Goal: Information Seeking & Learning: Find specific fact

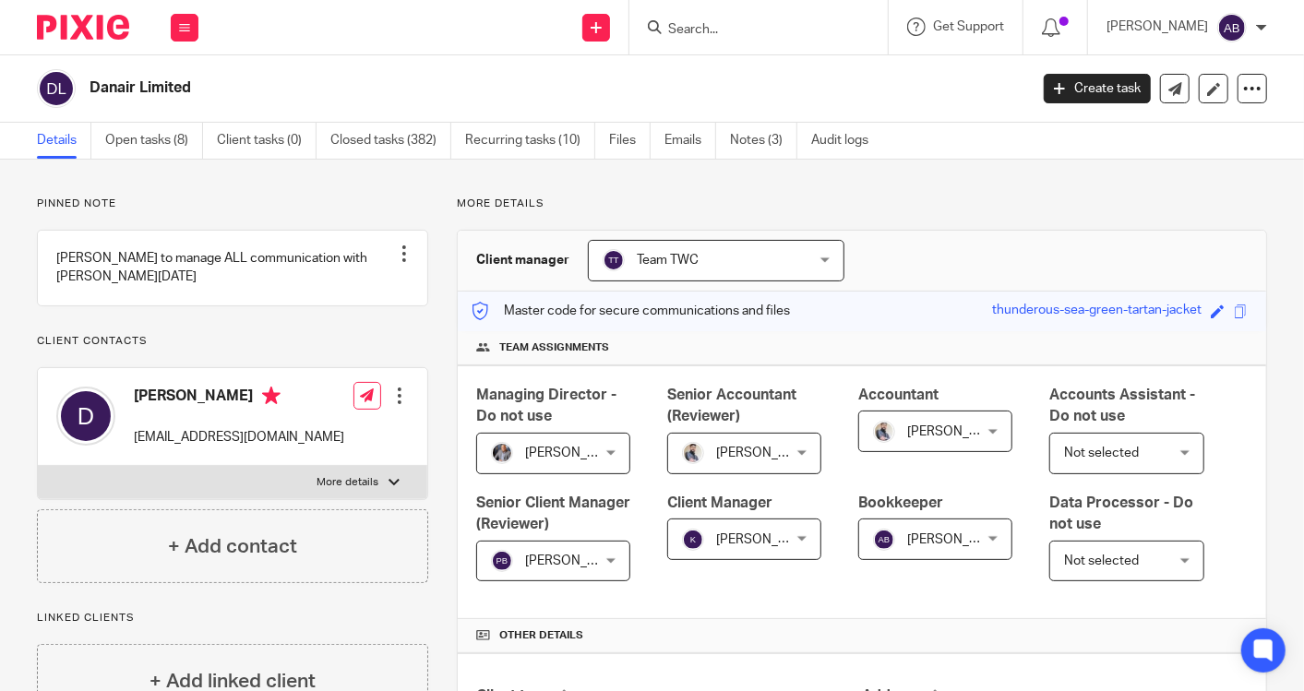
scroll to position [931, 0]
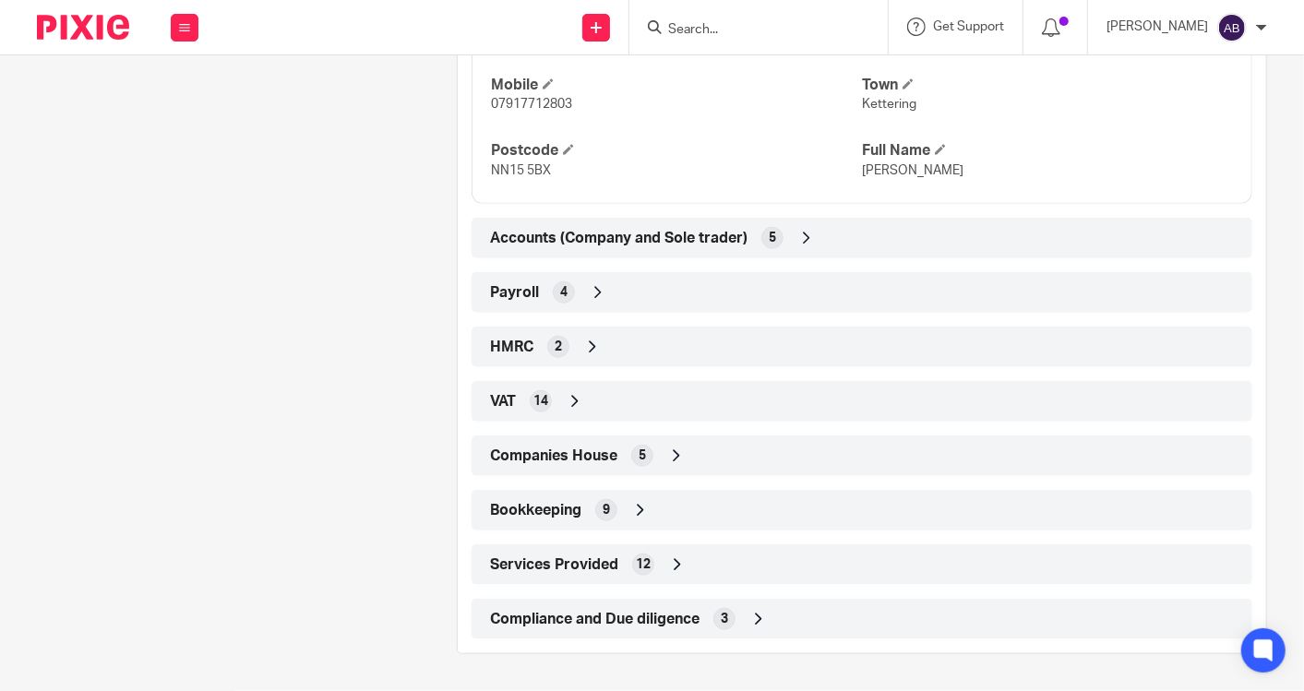
click at [716, 37] on input "Search" at bounding box center [749, 30] width 166 height 17
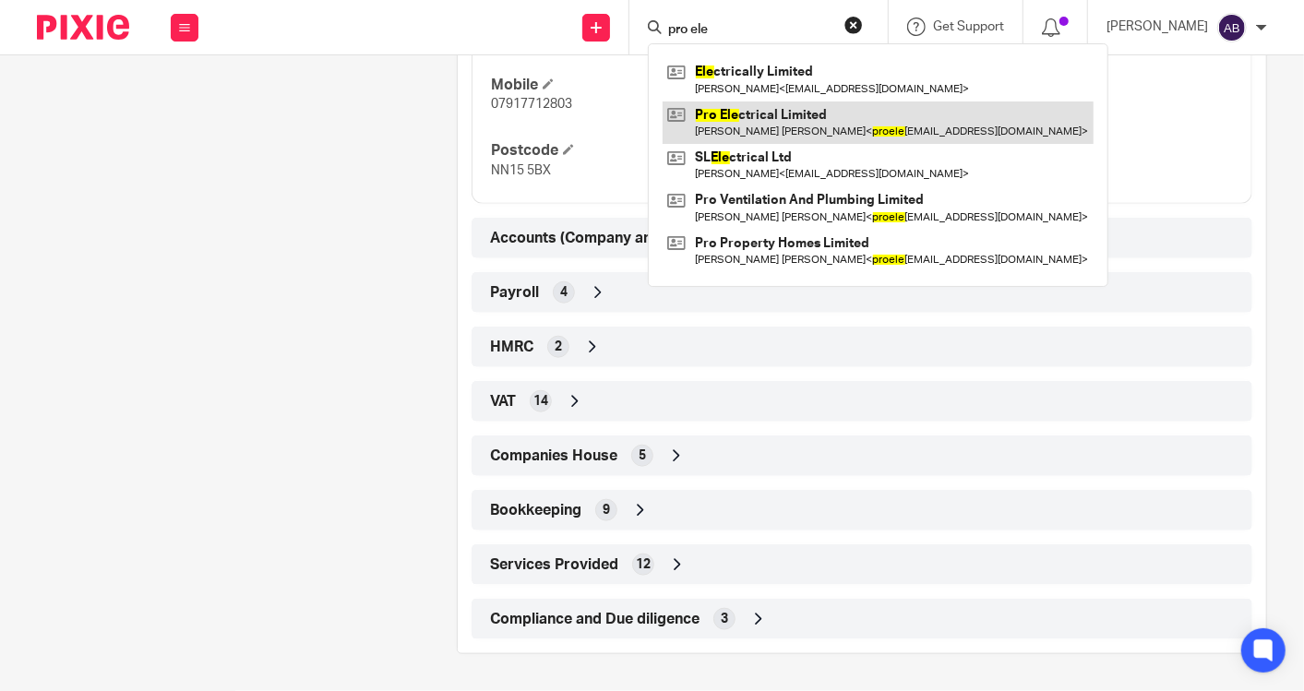
type input "pro ele"
click at [751, 108] on link at bounding box center [877, 122] width 431 height 42
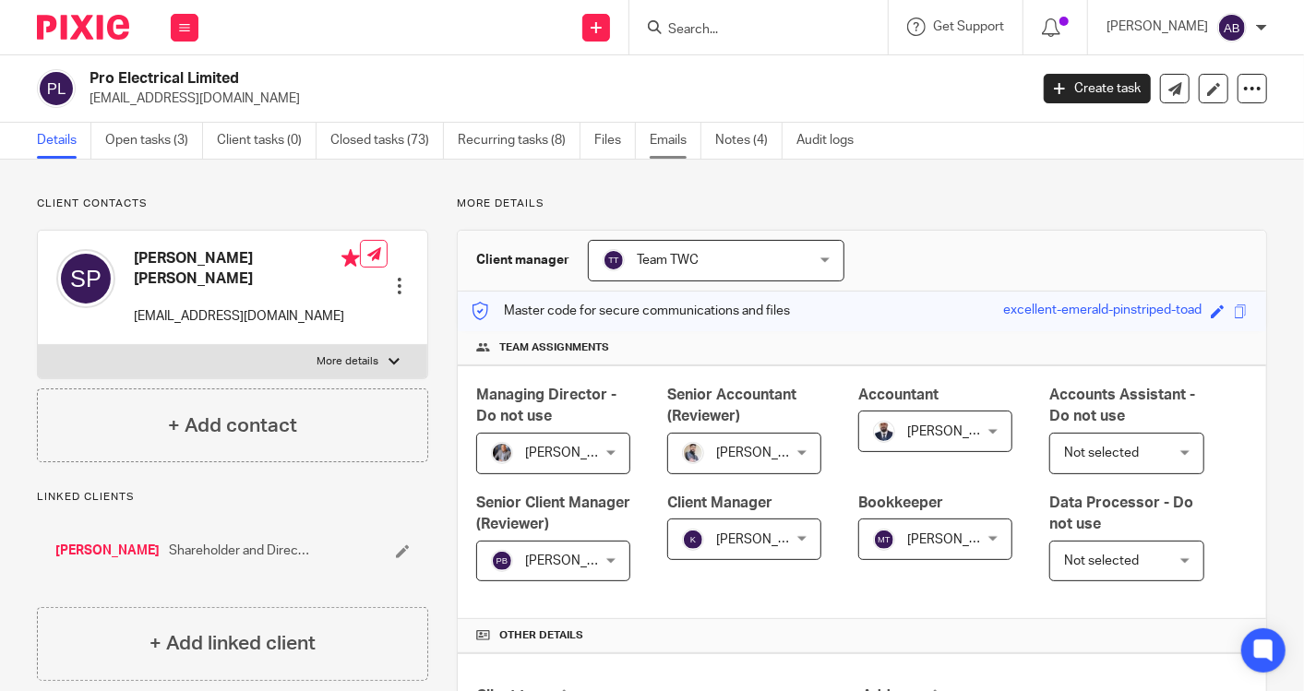
click at [662, 140] on link "Emails" at bounding box center [676, 141] width 52 height 36
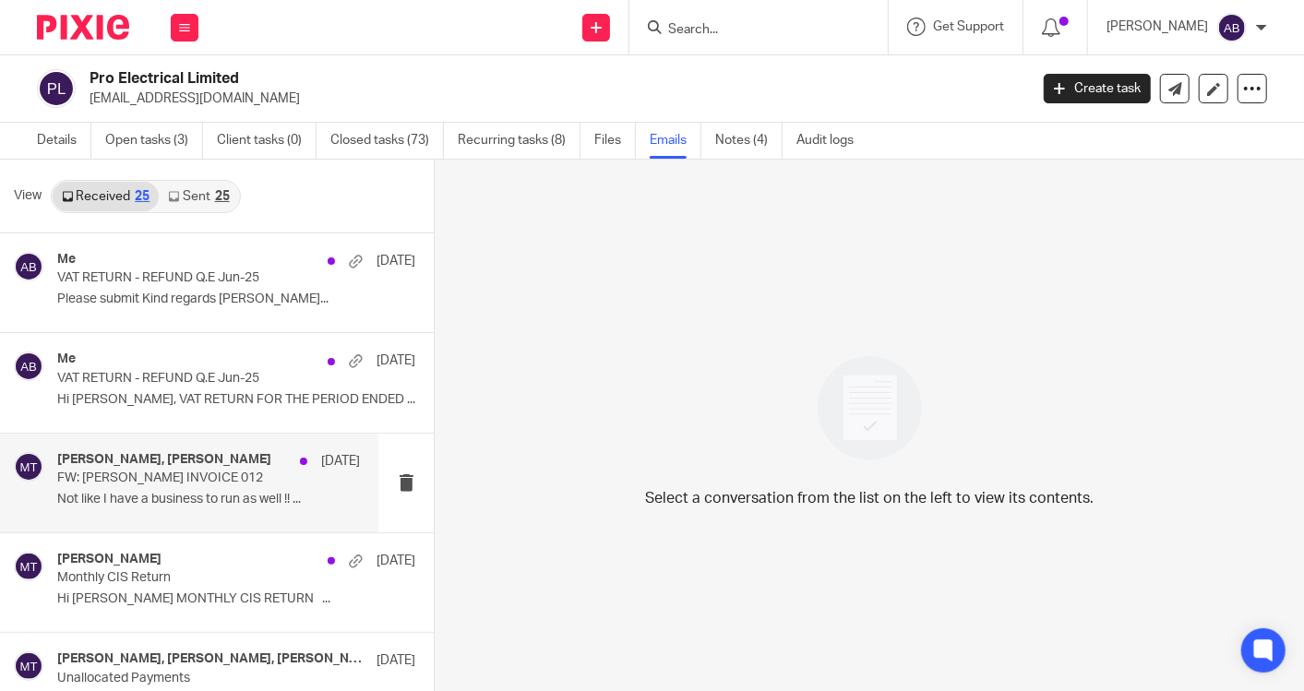
click at [129, 487] on div "Sonny Brown, Matt Tucker 9 Jul FW: GP BROWN INVOICE 012 Not like I have a busin…" at bounding box center [208, 483] width 303 height 62
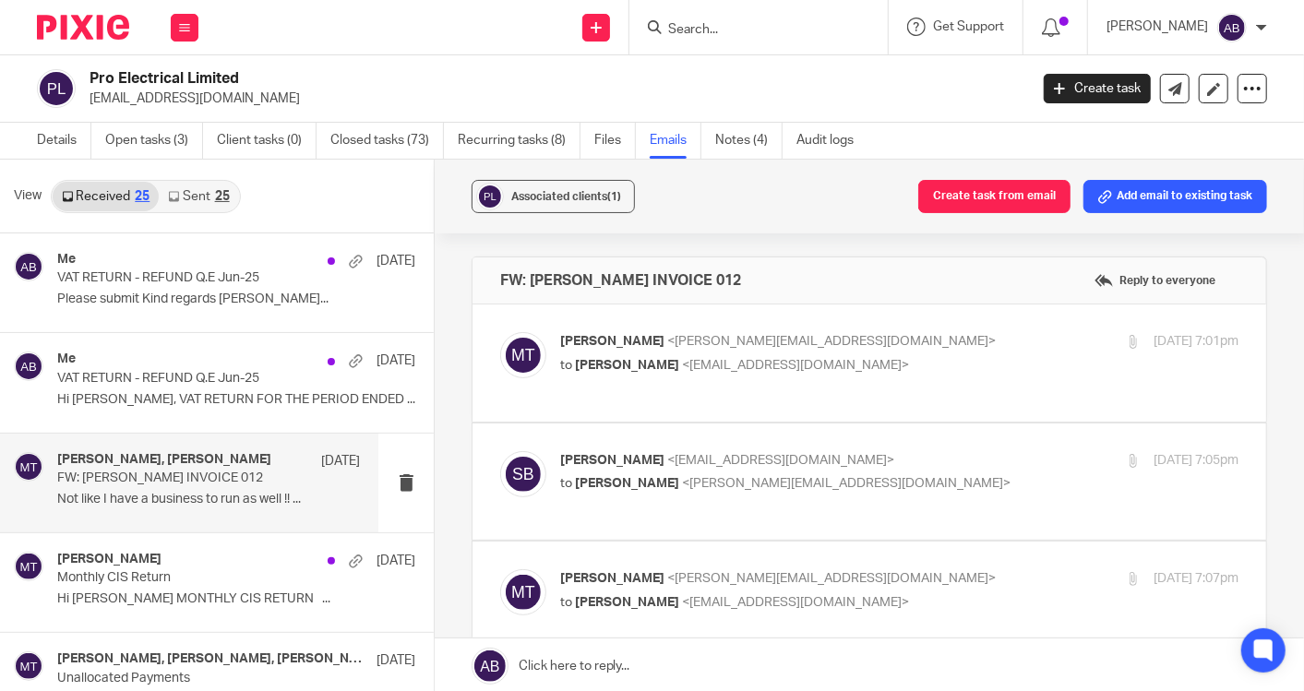
click at [880, 350] on p "Matt Tucker <matt@togetherwecount.co.uk>" at bounding box center [786, 341] width 452 height 19
checkbox input "true"
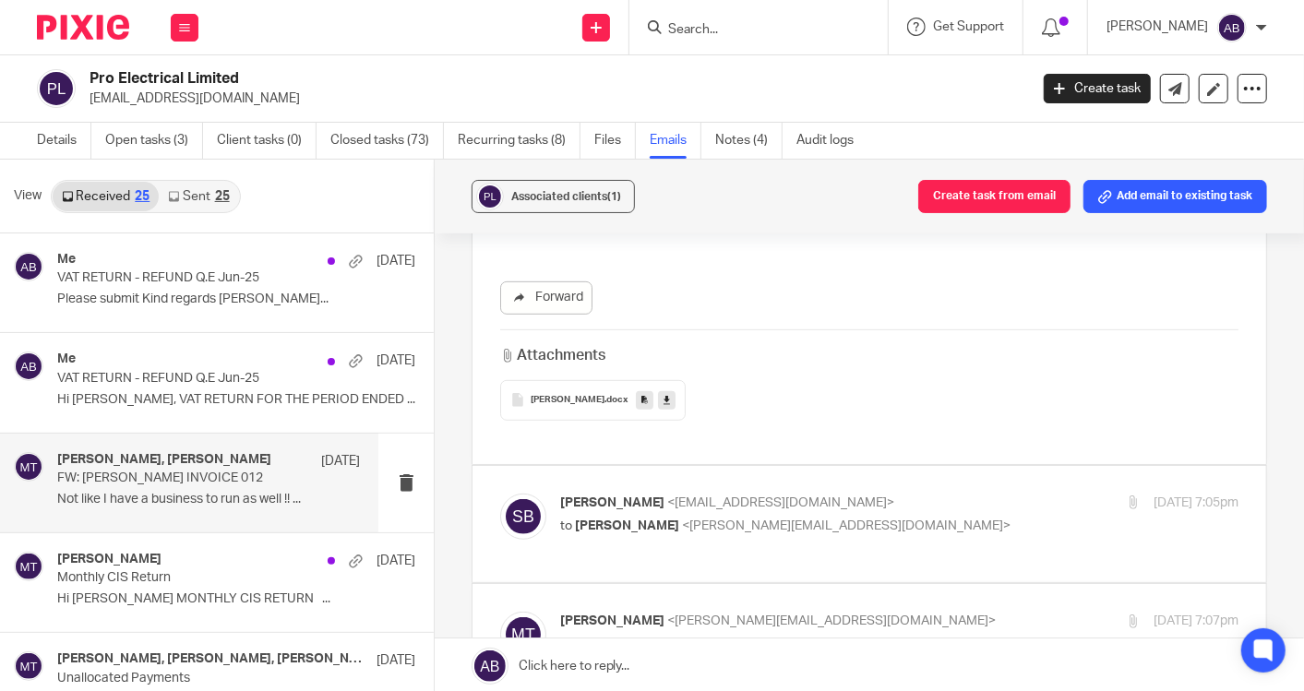
scroll to position [717, 0]
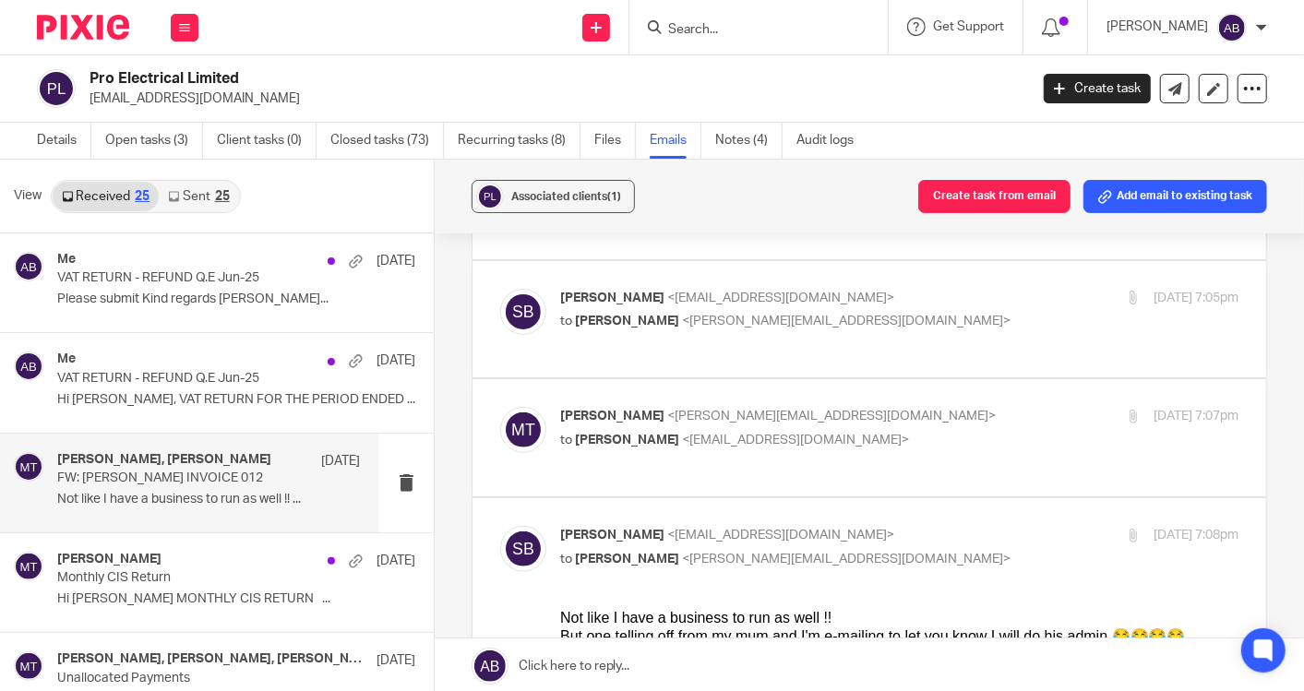
click at [883, 321] on p "to Matt Tucker <matt@togetherwecount.co.uk>" at bounding box center [786, 321] width 452 height 19
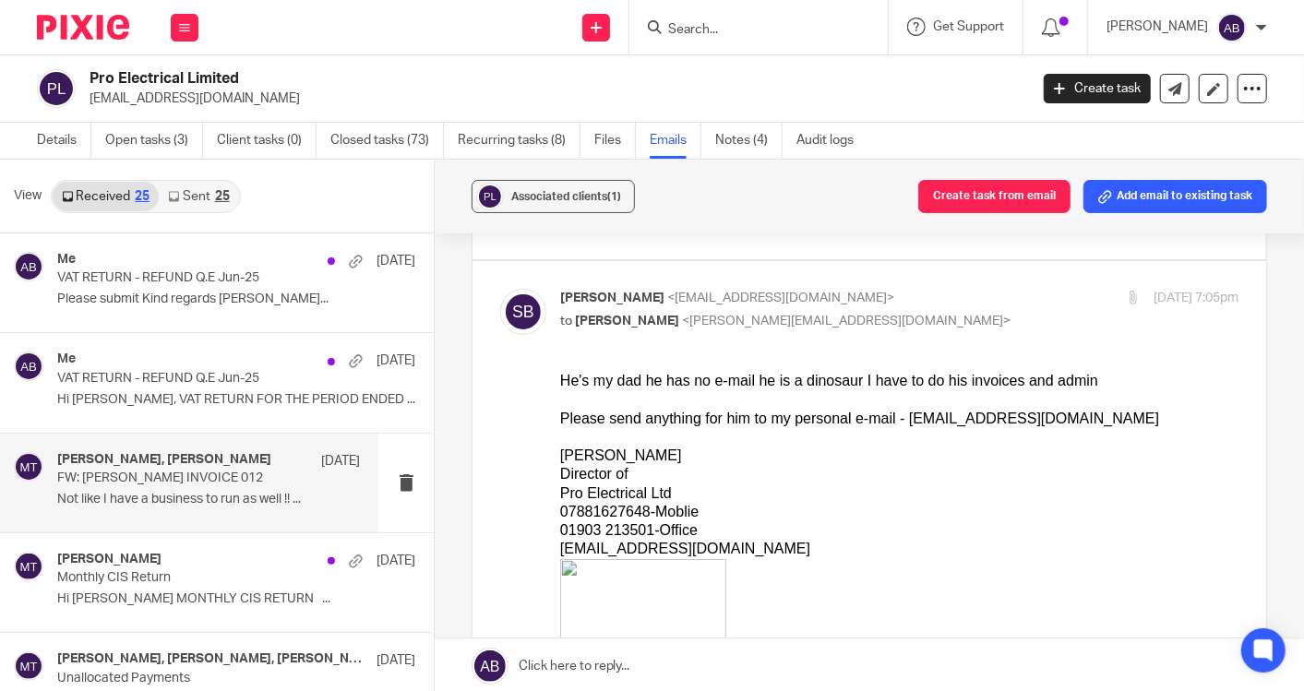
scroll to position [0, 0]
click at [890, 312] on p "to Matt Tucker <matt@togetherwecount.co.uk>" at bounding box center [786, 321] width 452 height 19
checkbox input "false"
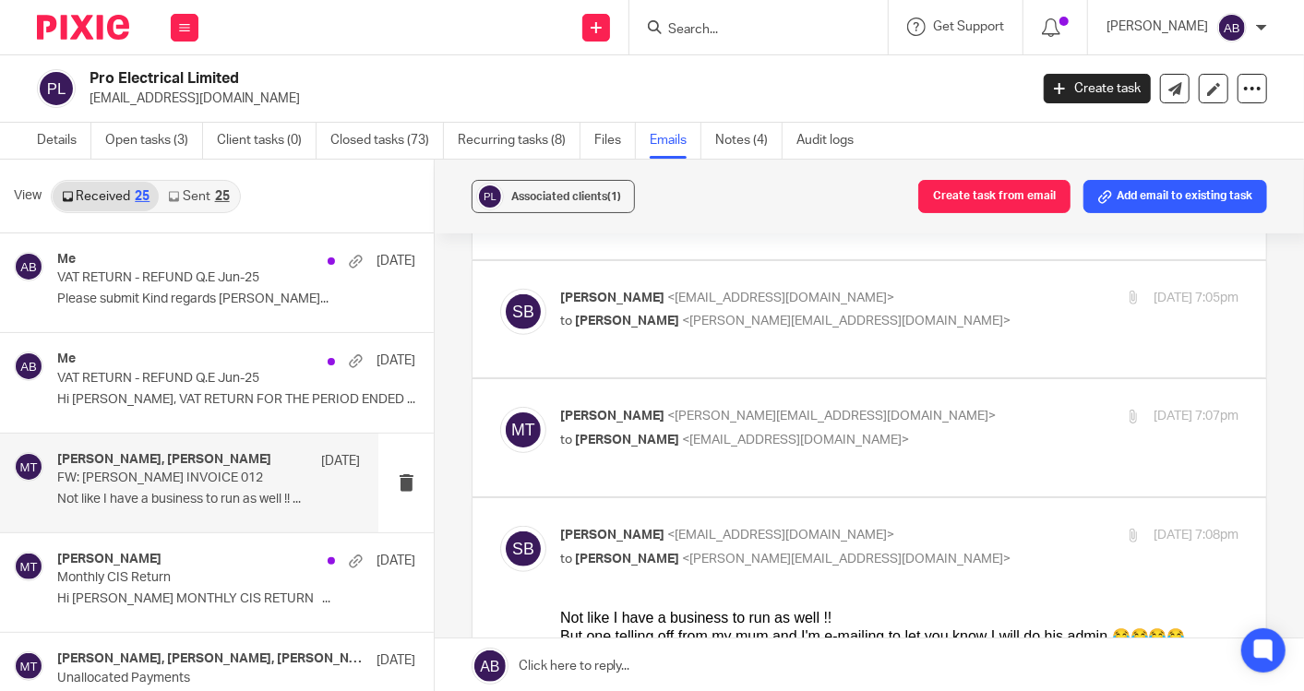
click at [907, 425] on div "Matt Tucker <matt@togetherwecount.co.uk> to Sonny Brown <proelectricalltd@outlo…" at bounding box center [786, 428] width 452 height 42
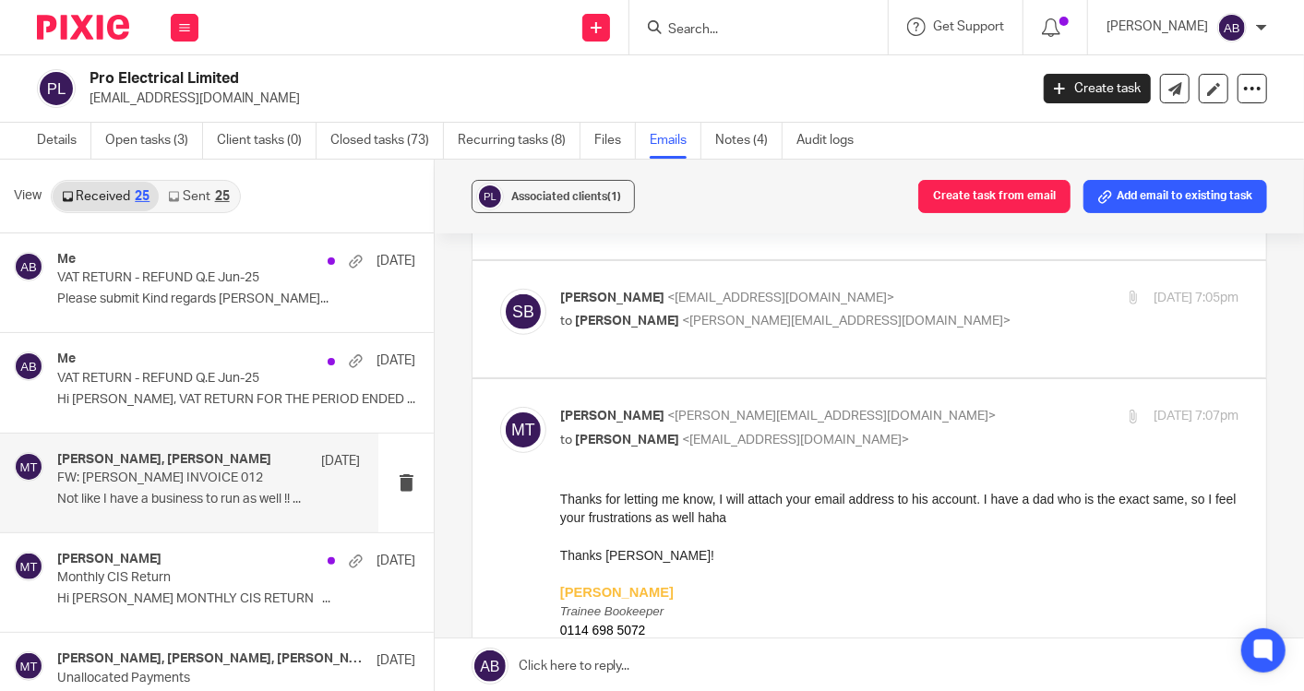
click at [907, 425] on div "Matt Tucker <matt@togetherwecount.co.uk> to Sonny Brown <proelectricalltd@outlo…" at bounding box center [786, 428] width 452 height 42
checkbox input "false"
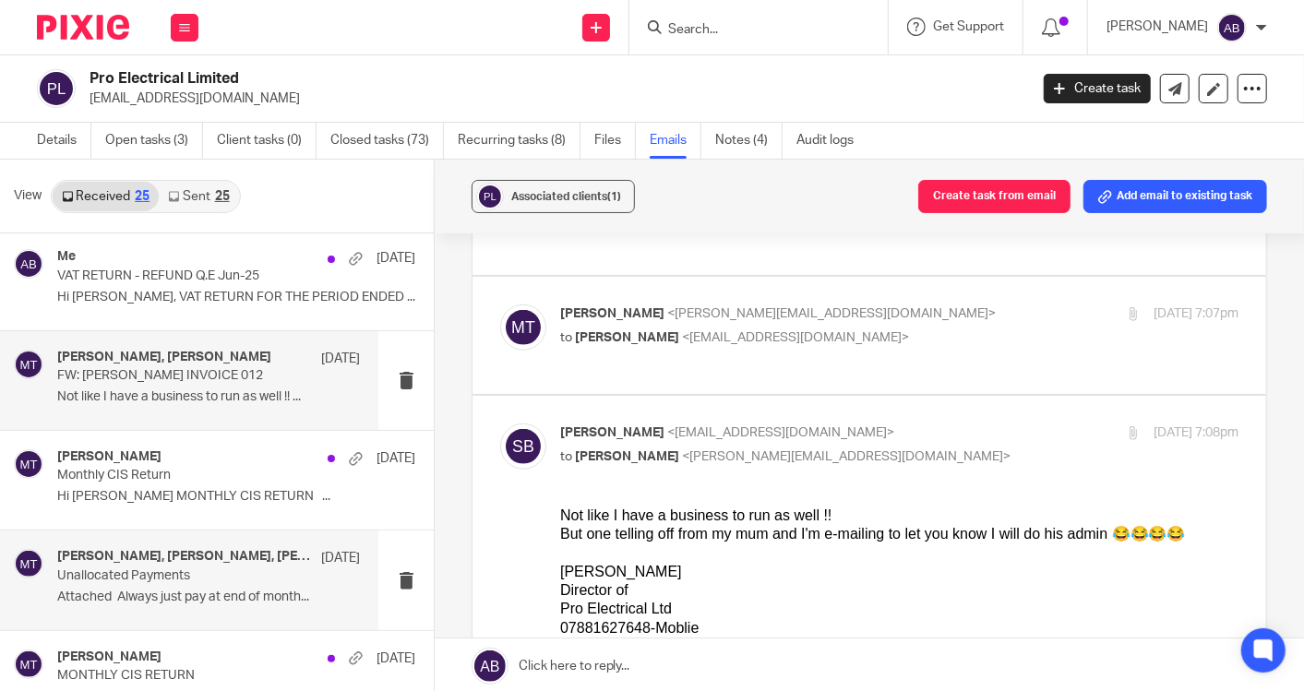
scroll to position [205, 0]
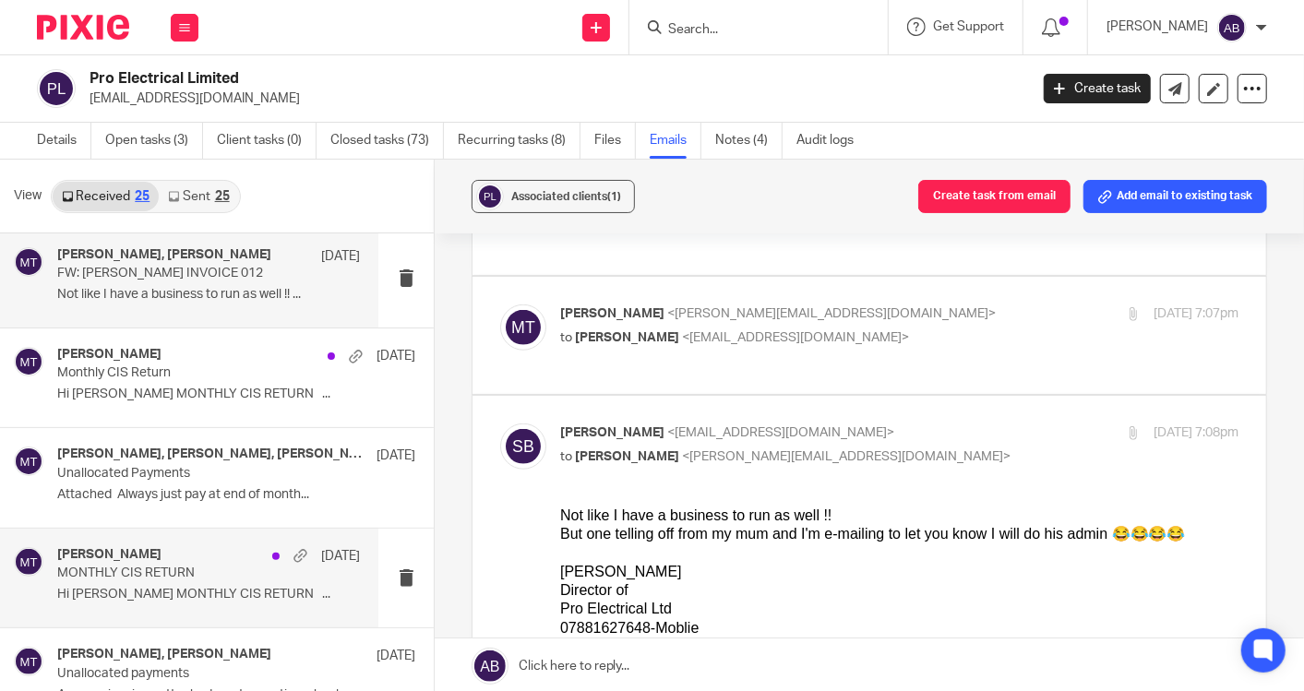
click at [162, 569] on p "MONTHLY CIS RETURN" at bounding box center [178, 574] width 242 height 16
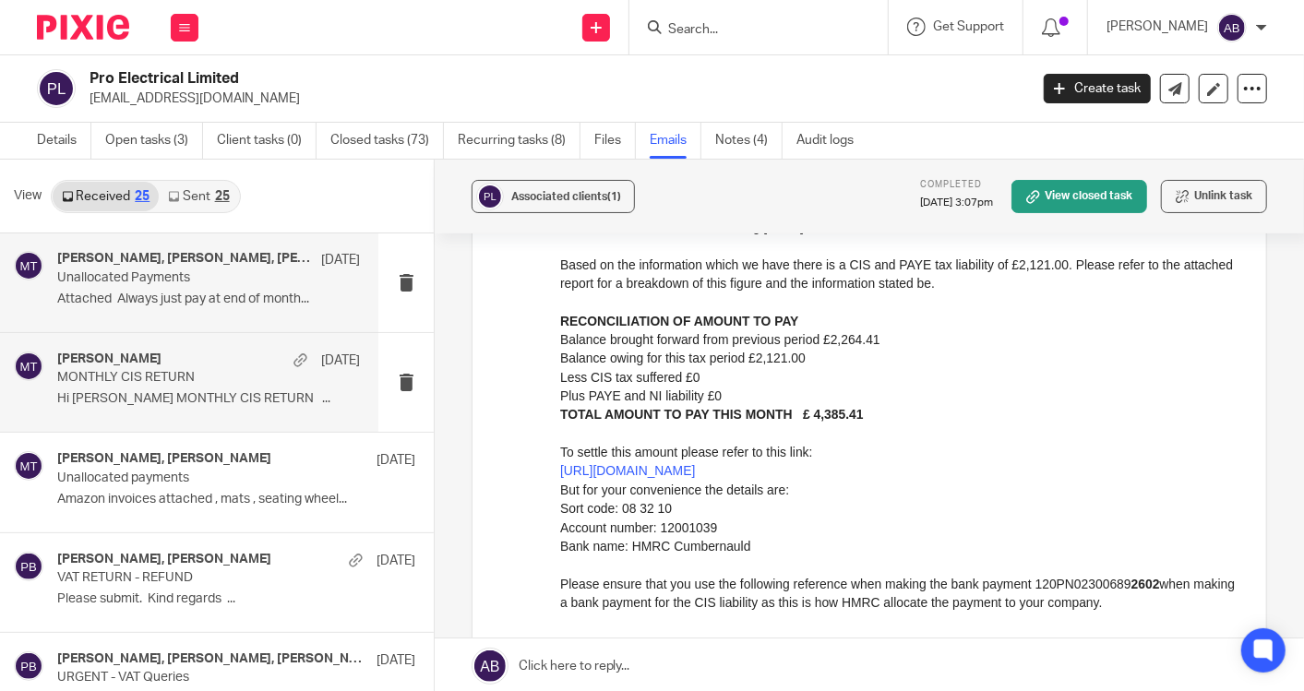
scroll to position [410, 0]
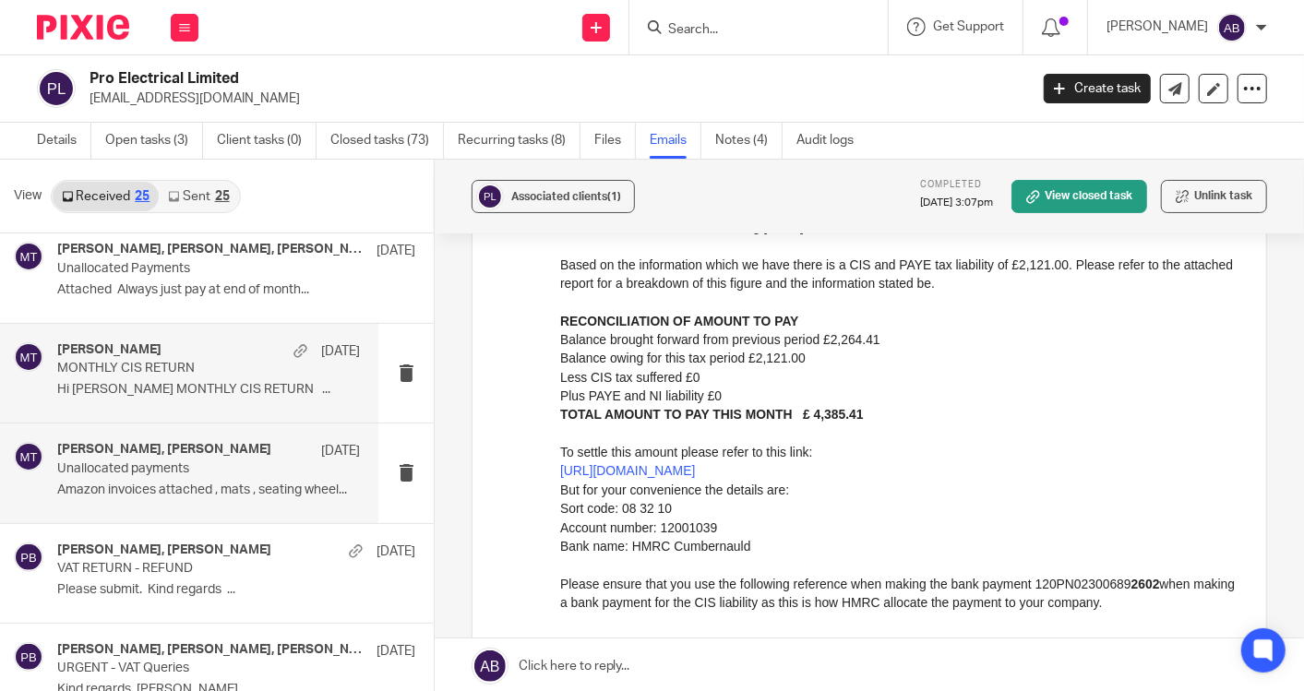
click at [124, 474] on p "Unallocated payments" at bounding box center [178, 469] width 242 height 16
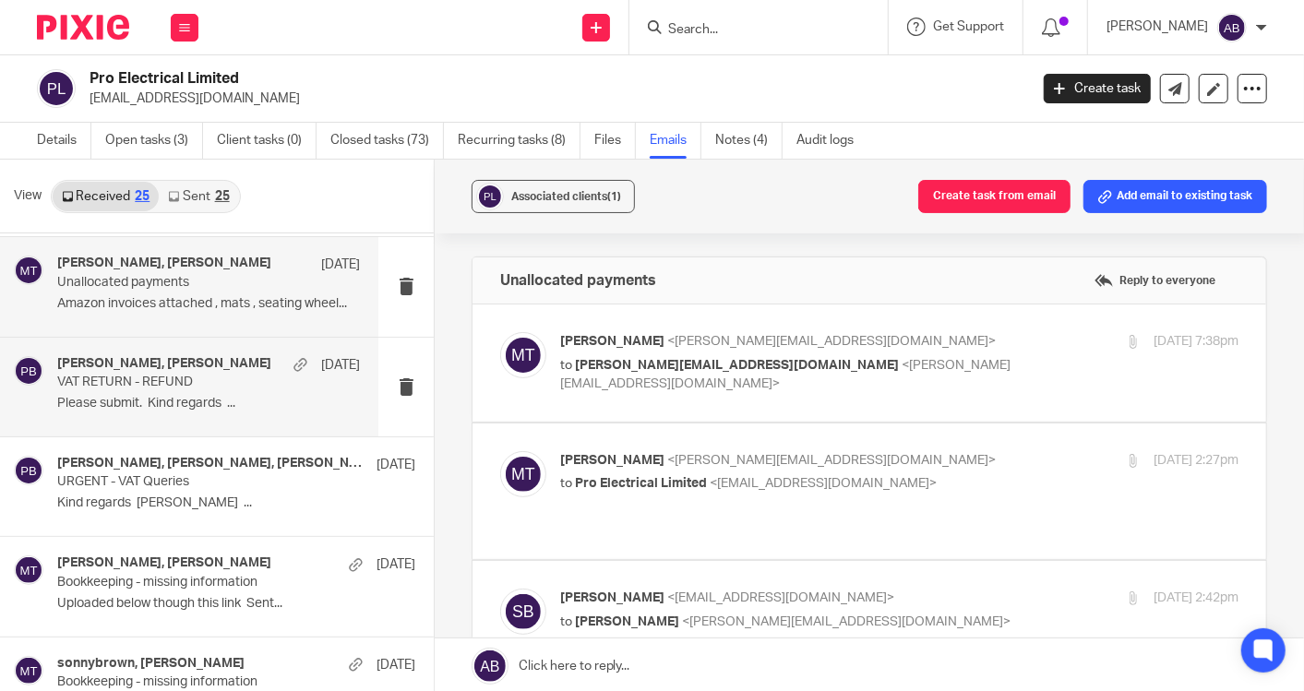
scroll to position [614, 0]
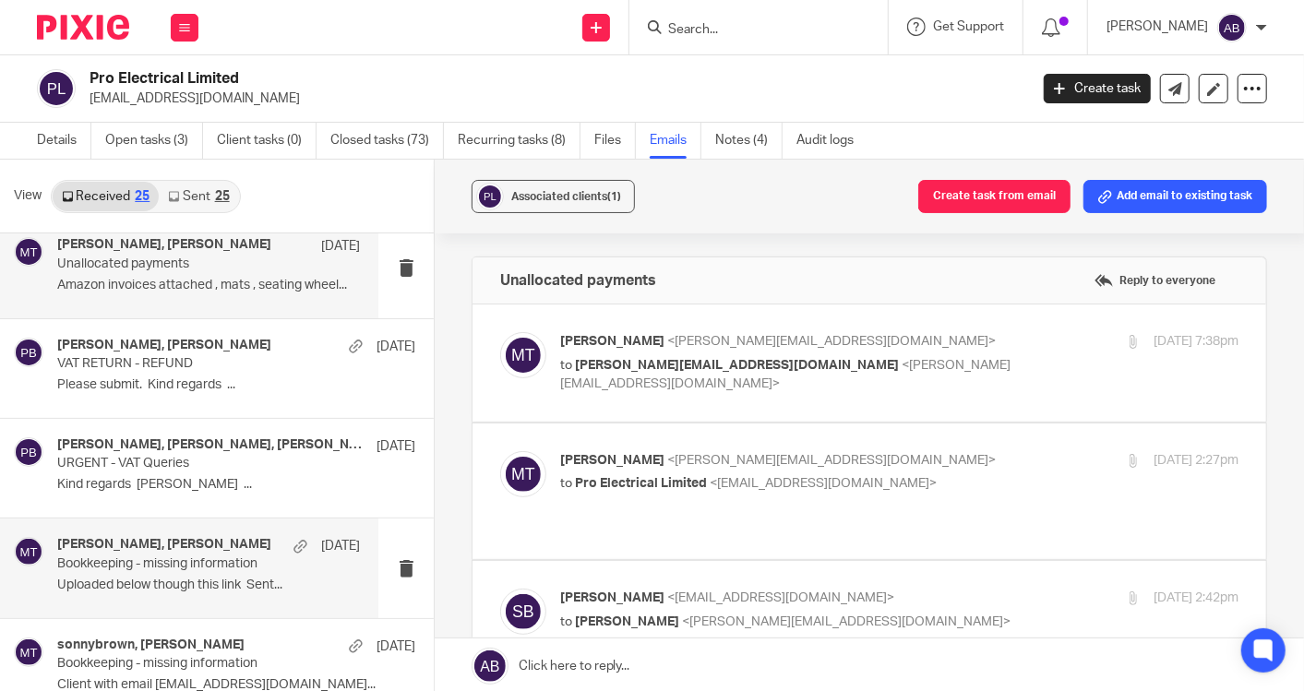
click at [170, 579] on p "Uploaded below though this link Sent..." at bounding box center [208, 586] width 303 height 16
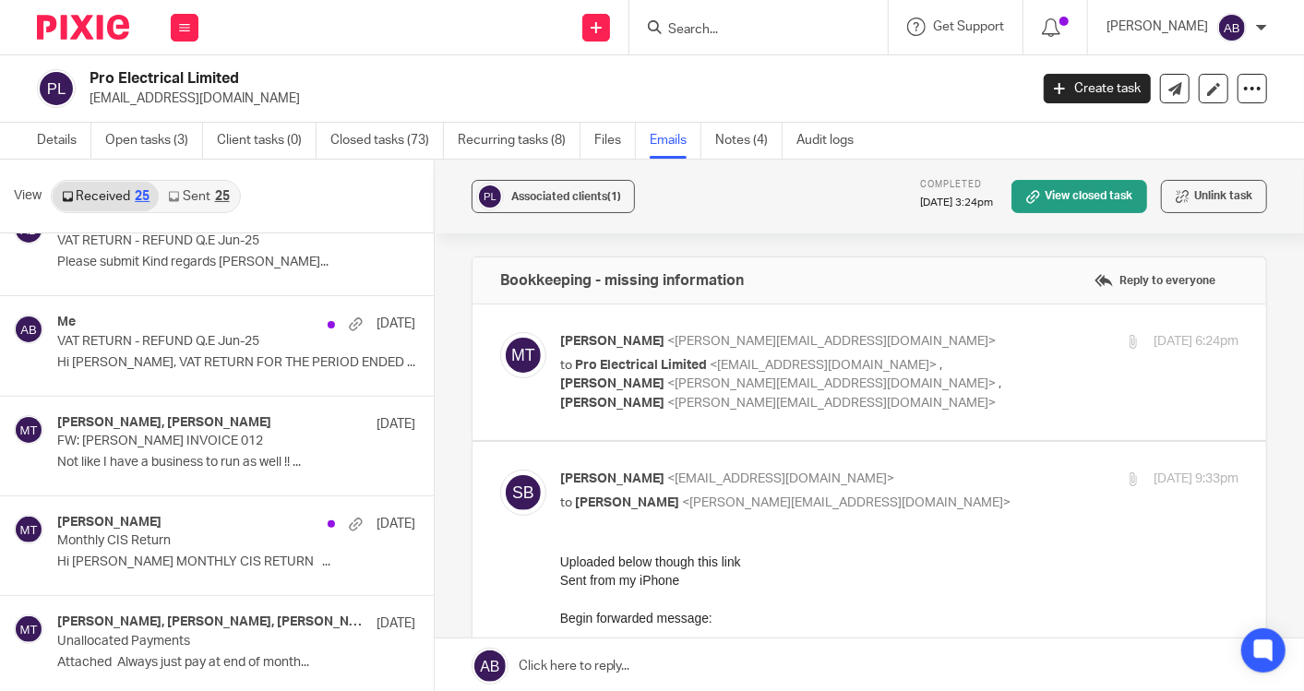
scroll to position [0, 0]
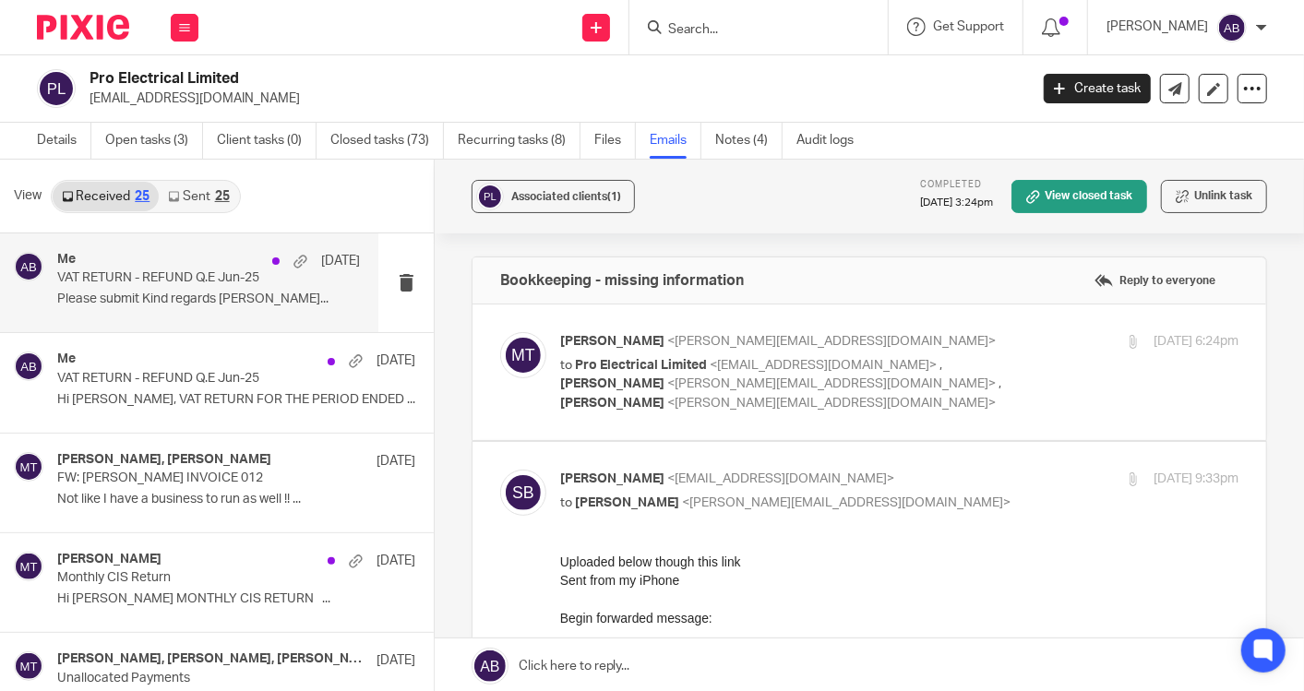
click at [199, 292] on p "Please submit Kind regards Sonny Brown..." at bounding box center [208, 300] width 303 height 16
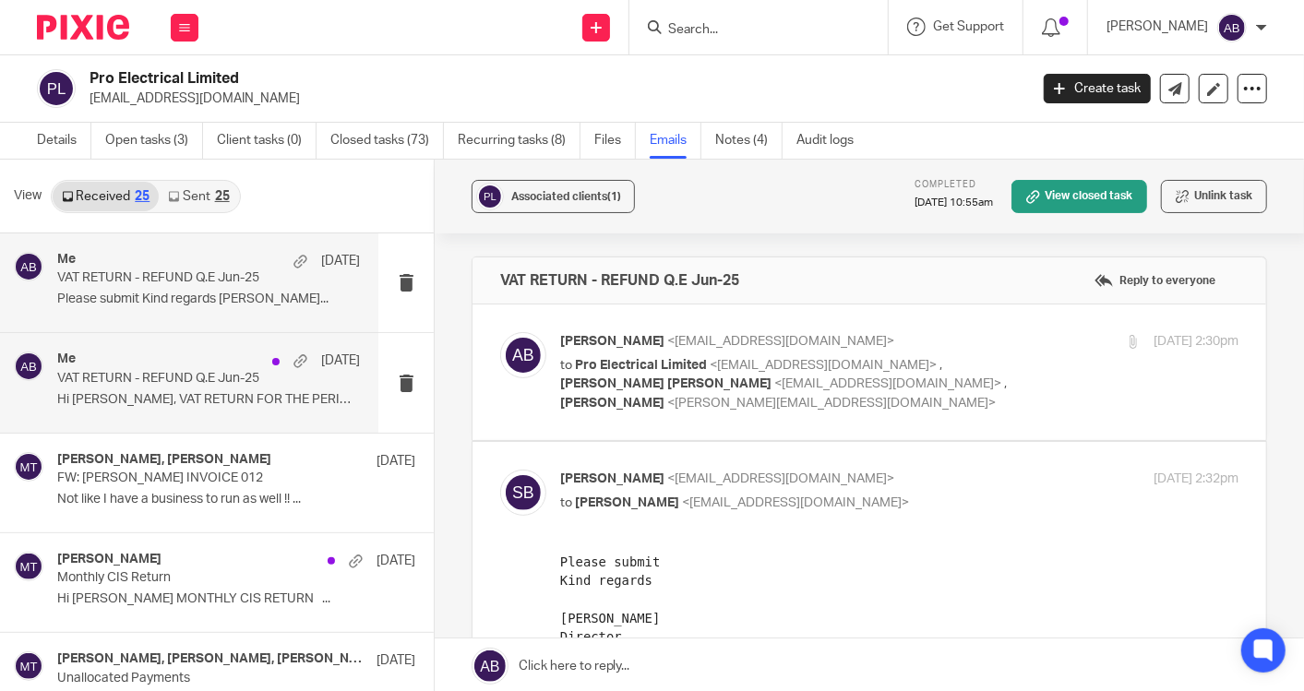
click at [187, 396] on p "Hi Sonny, VAT RETURN FOR THE PERIOD ENDED ..." at bounding box center [208, 400] width 303 height 16
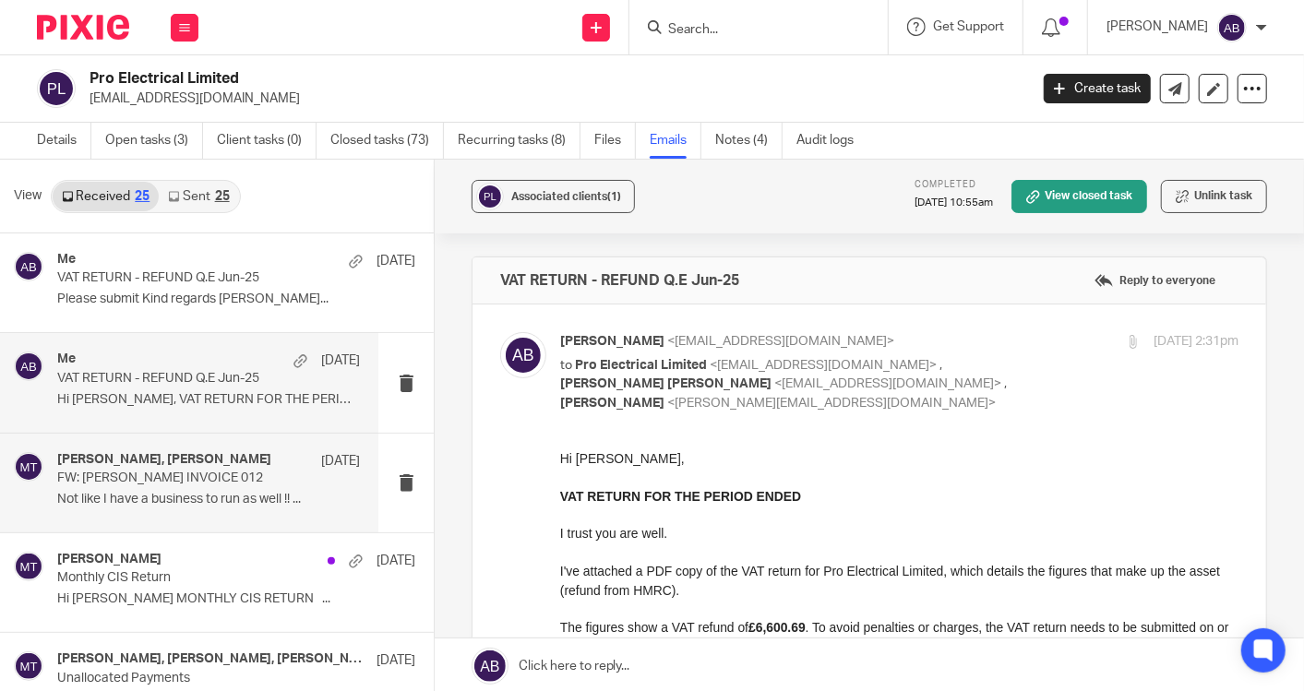
click at [195, 500] on p "Not like I have a business to run as well !! ..." at bounding box center [208, 500] width 303 height 16
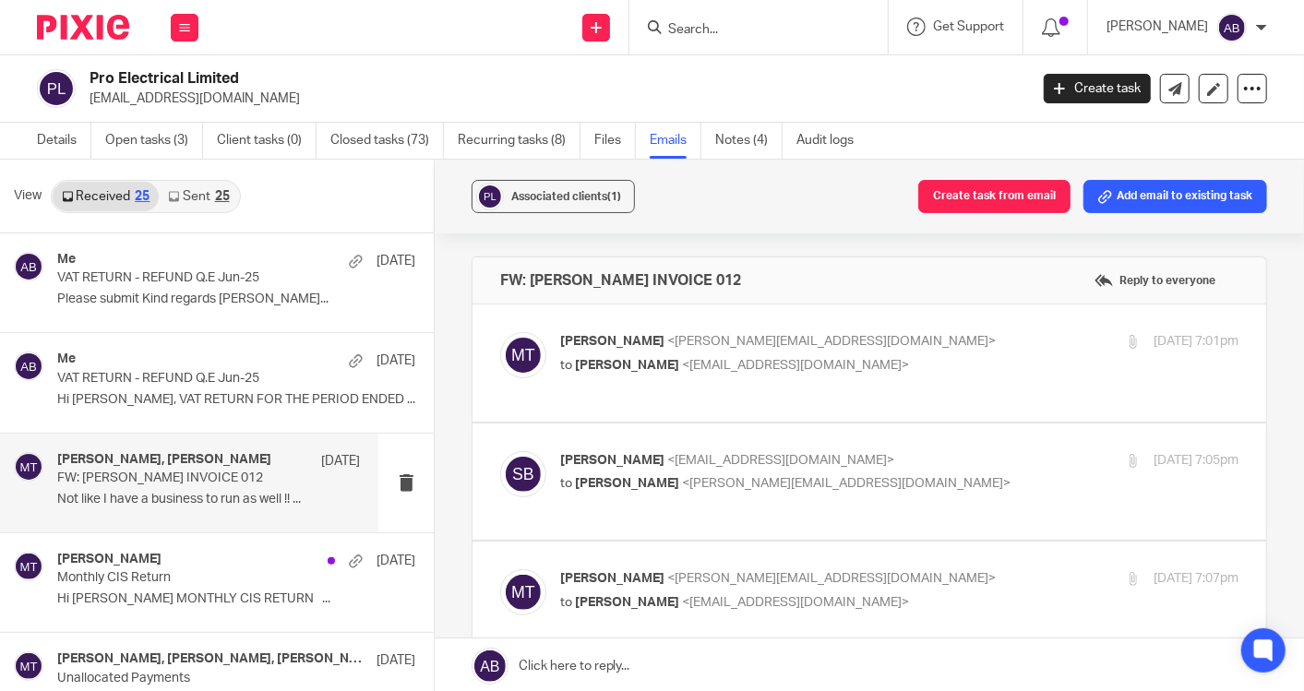
click at [907, 380] on div "Matt Tucker <matt@togetherwecount.co.uk> to Sonny Brown <proelectricalltd@outlo…" at bounding box center [869, 363] width 738 height 62
click at [907, 356] on p "to Sonny Brown <proelectricalltd@outlook.com>" at bounding box center [786, 365] width 452 height 19
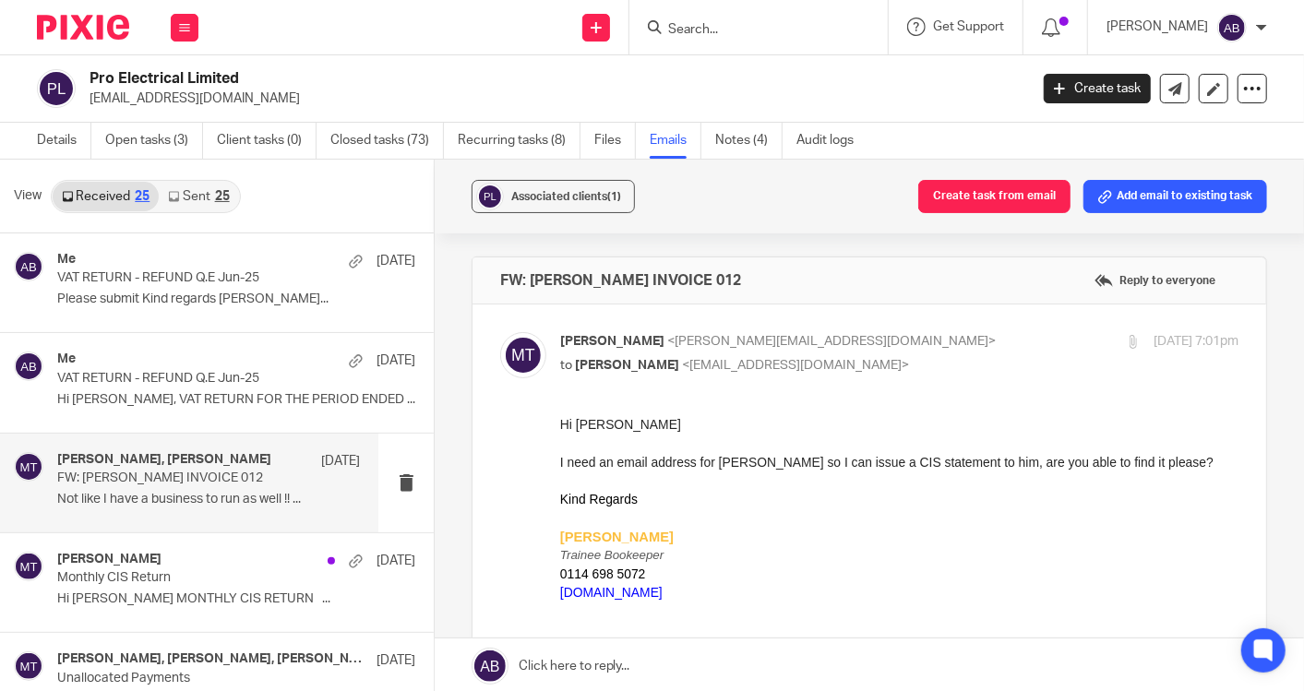
click at [906, 348] on p "Matt Tucker <matt@togetherwecount.co.uk>" at bounding box center [786, 341] width 452 height 19
checkbox input "false"
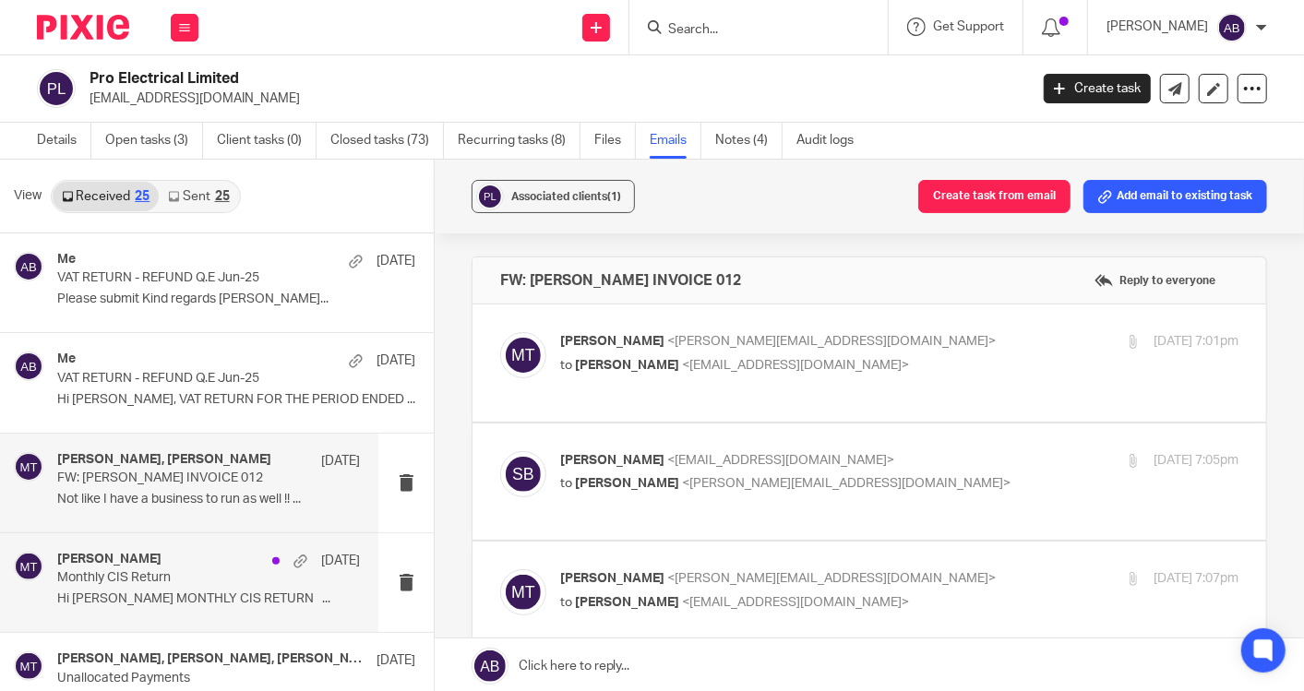
scroll to position [102, 0]
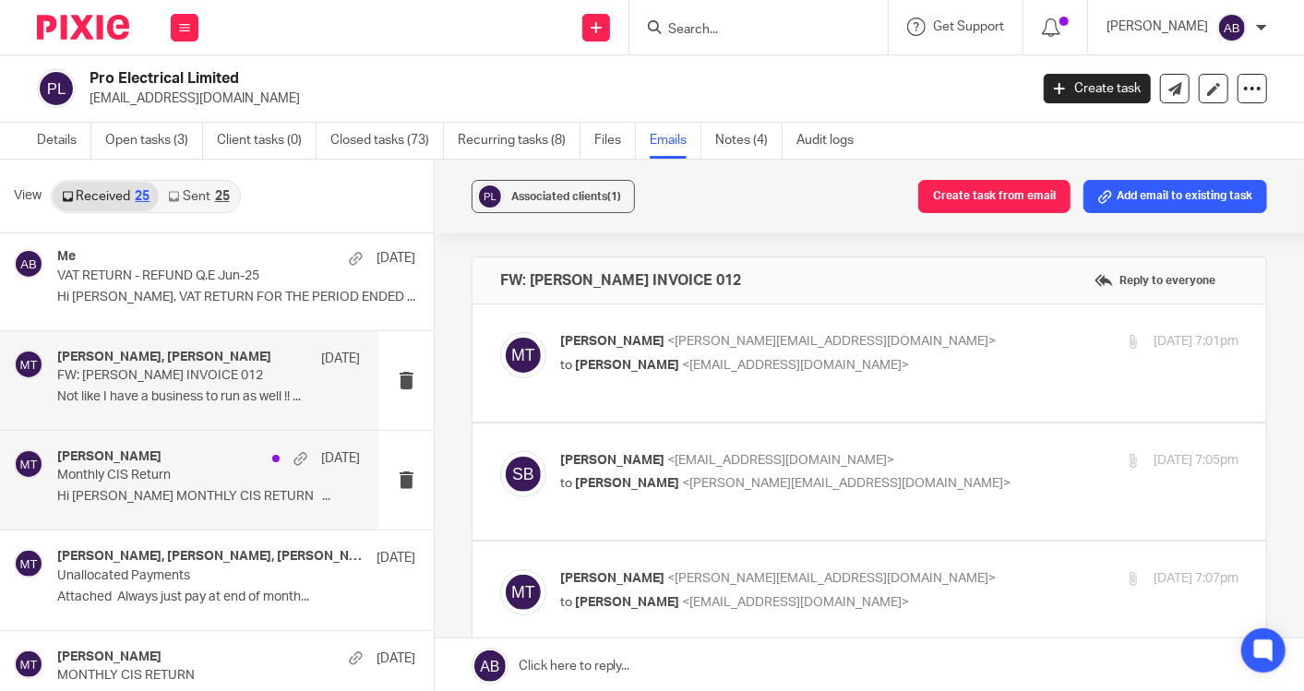
click at [149, 489] on p "Hi Sonny MONTHLY CIS RETURN ..." at bounding box center [208, 497] width 303 height 16
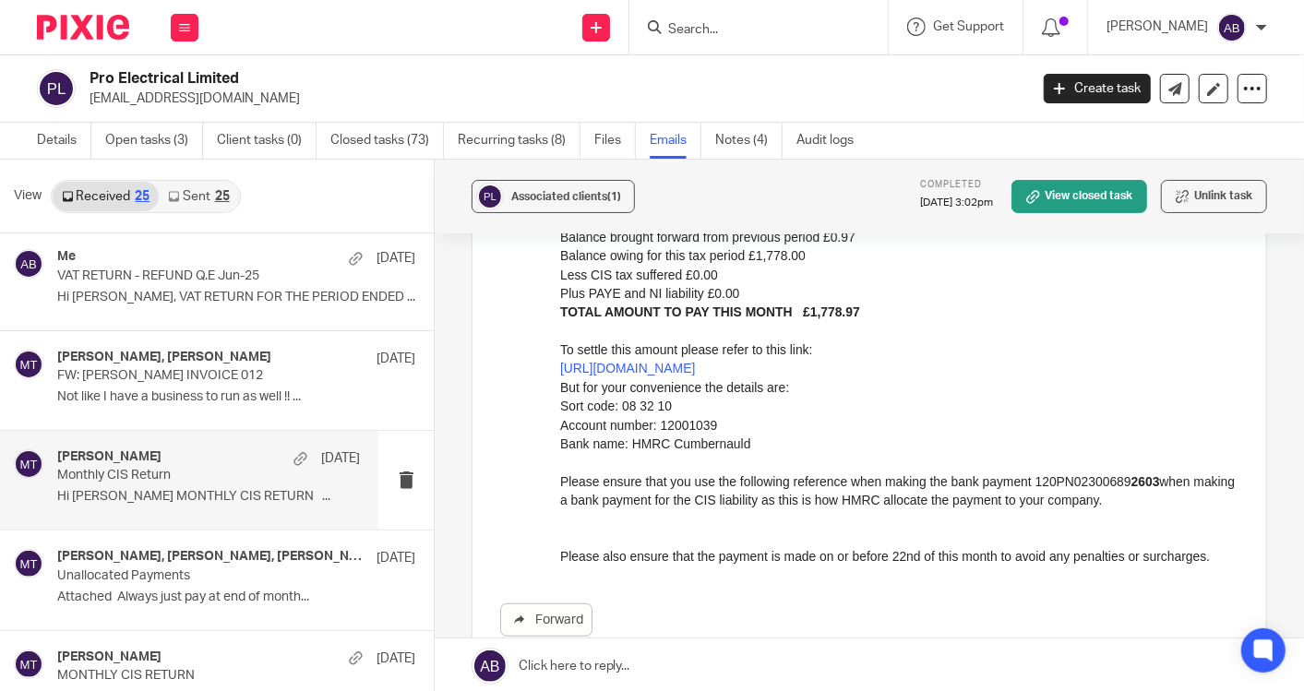
scroll to position [614, 0]
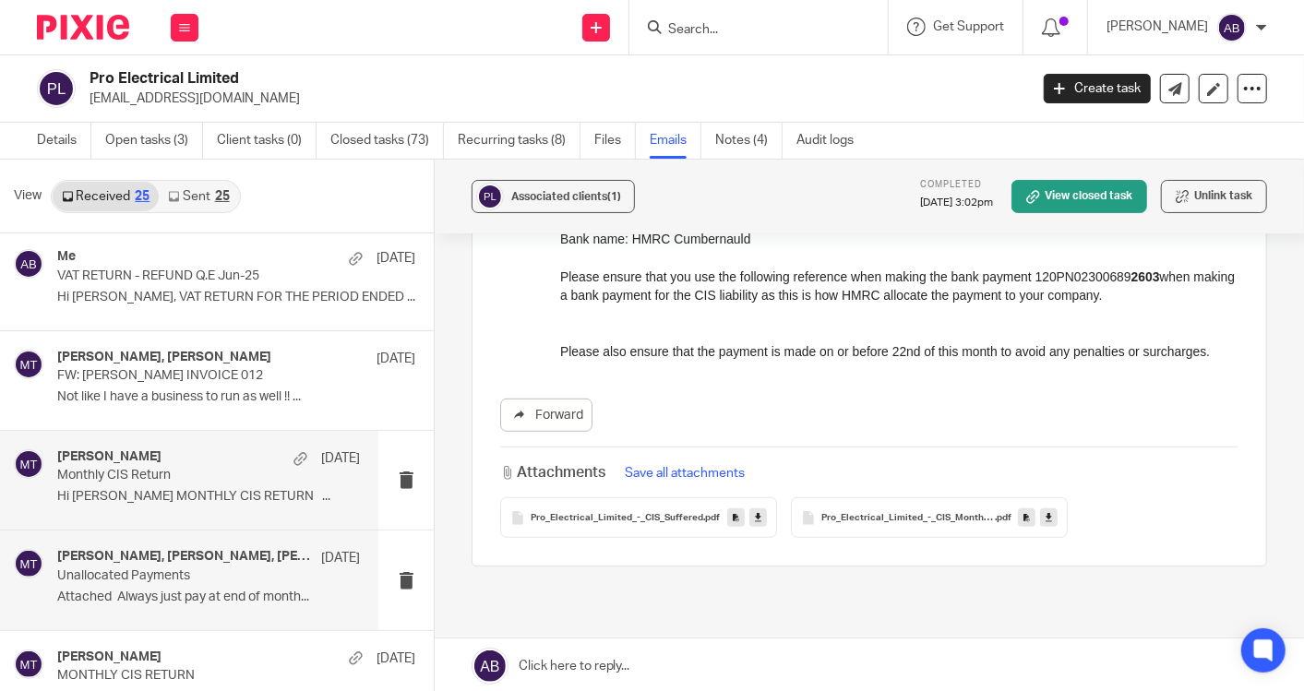
click at [158, 591] on p "Attached Always just pay at end of month..." at bounding box center [208, 598] width 303 height 16
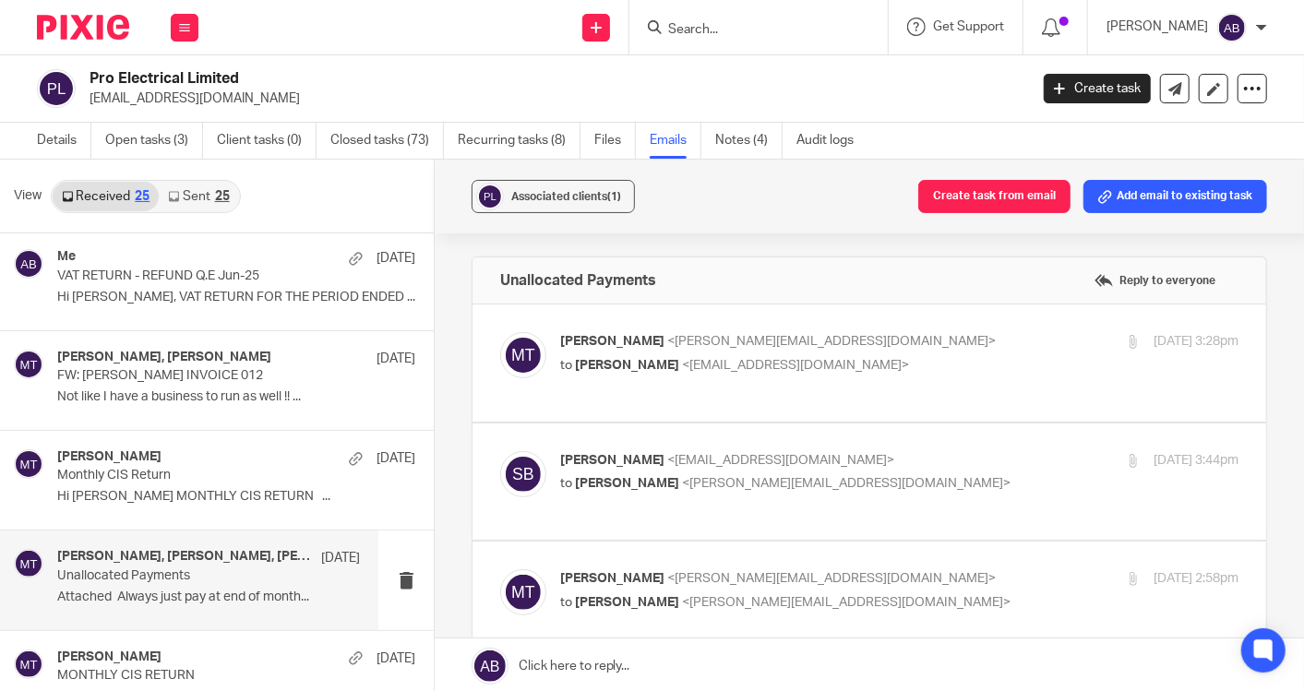
scroll to position [0, 0]
click at [909, 352] on div "Matt Tucker <matt@togetherwecount.co.uk> to Sonny Brown <proelectricalltd@outlo…" at bounding box center [786, 353] width 452 height 42
checkbox input "true"
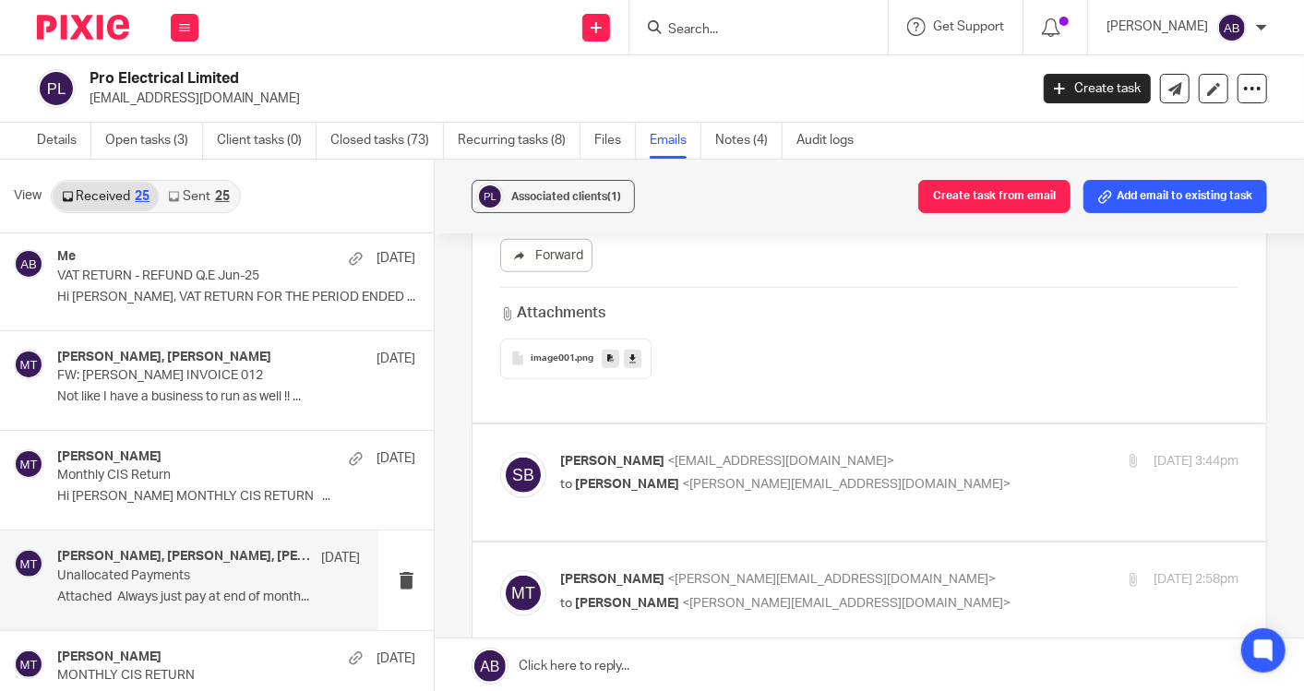
scroll to position [819, 0]
click at [927, 448] on p "Sonny Brown <proelectricalltd@outlook.com>" at bounding box center [786, 457] width 452 height 19
checkbox input "true"
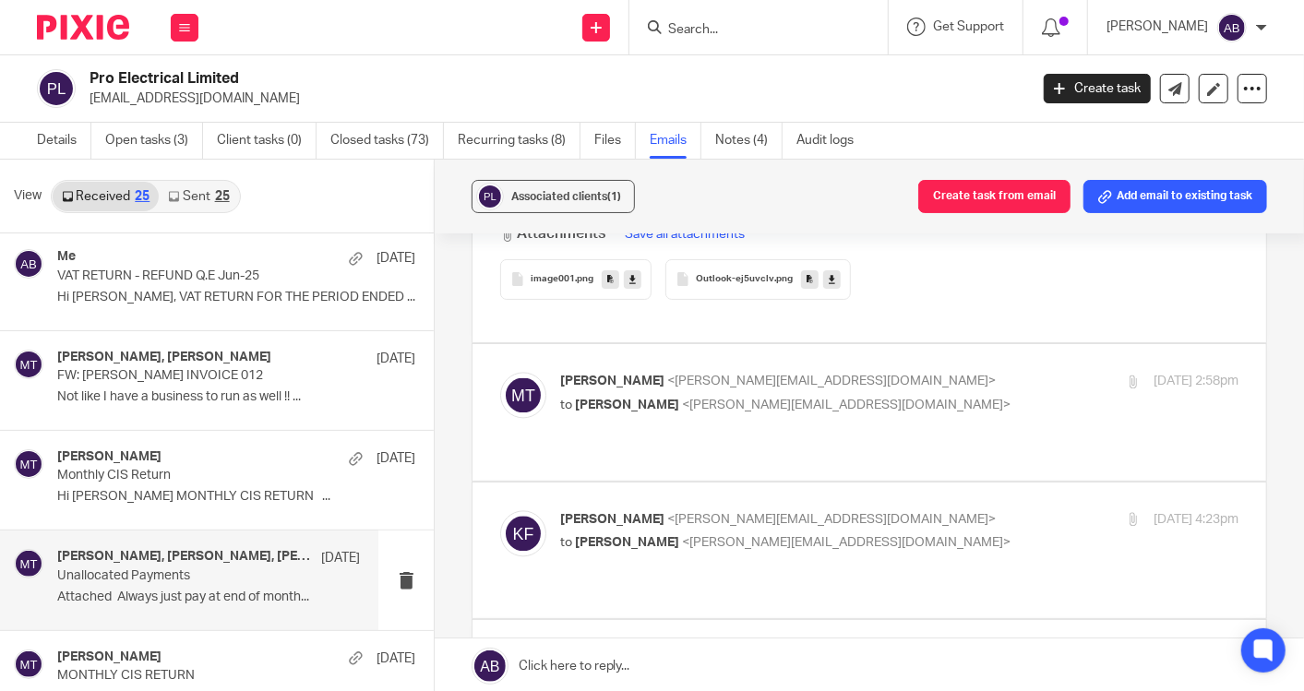
scroll to position [2153, 0]
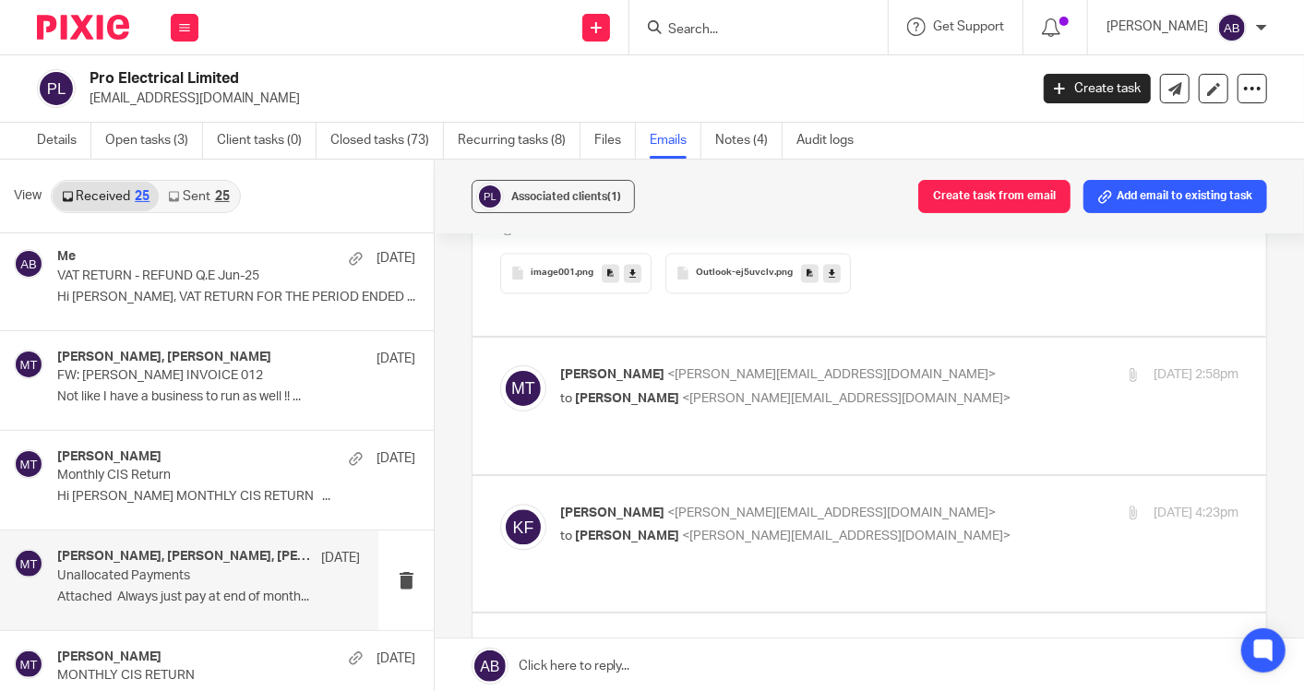
click at [939, 365] on div "Matt Tucker <matt@togetherwecount.co.uk> to Kim Faulkner <kim@togetherwecount.c…" at bounding box center [786, 386] width 452 height 42
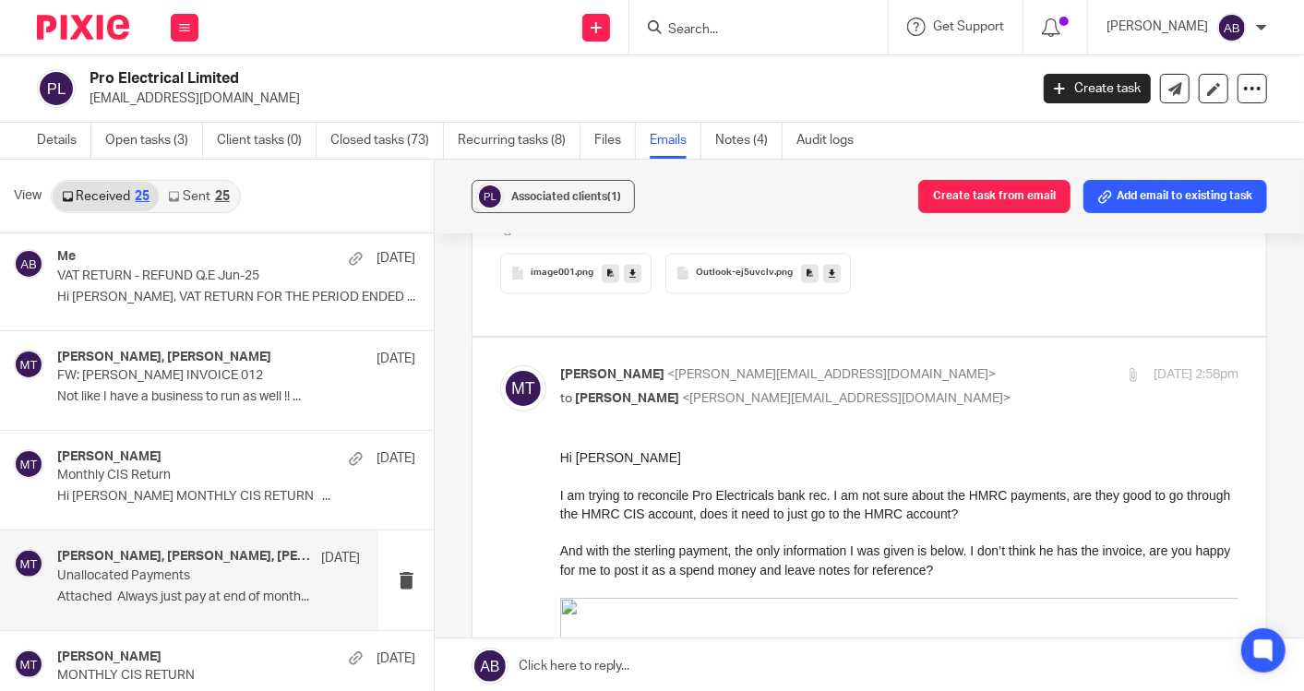
scroll to position [0, 0]
click at [936, 365] on div "Matt Tucker <matt@togetherwecount.co.uk> to Kim Faulkner <kim@togetherwecount.c…" at bounding box center [786, 386] width 452 height 42
checkbox input "false"
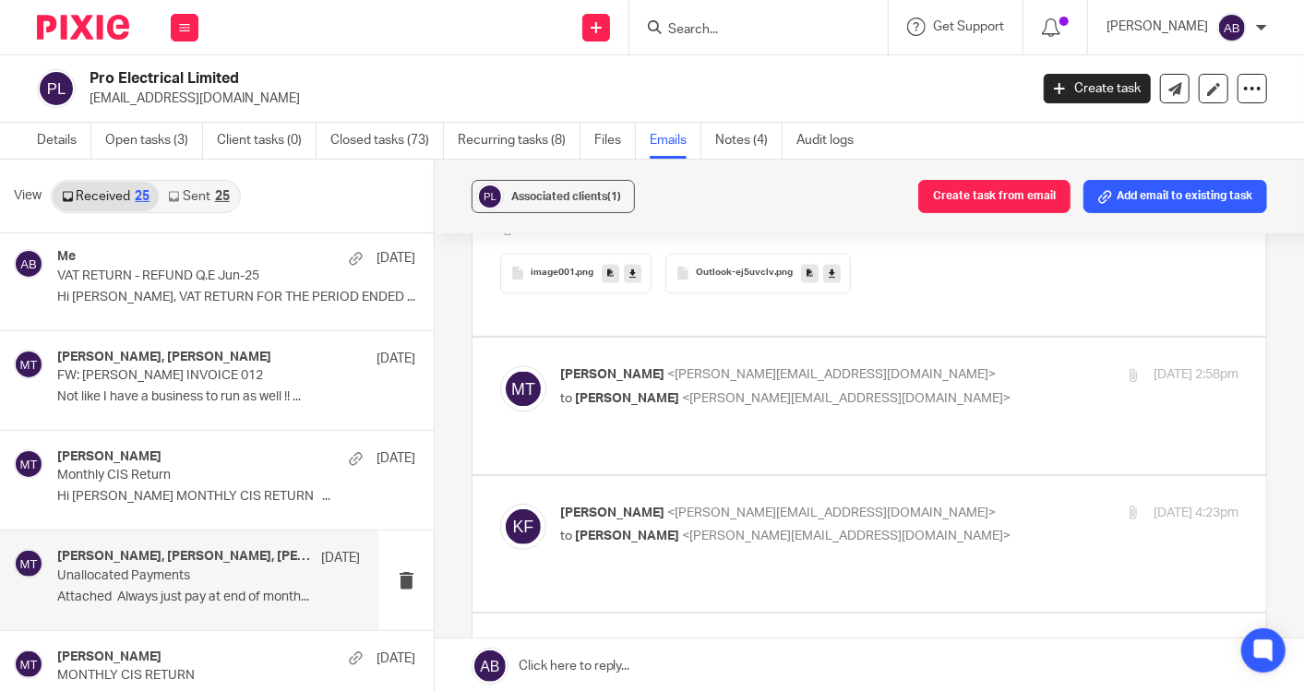
click at [931, 483] on label at bounding box center [868, 544] width 793 height 136
click at [500, 503] on input "checkbox" at bounding box center [499, 503] width 1 height 1
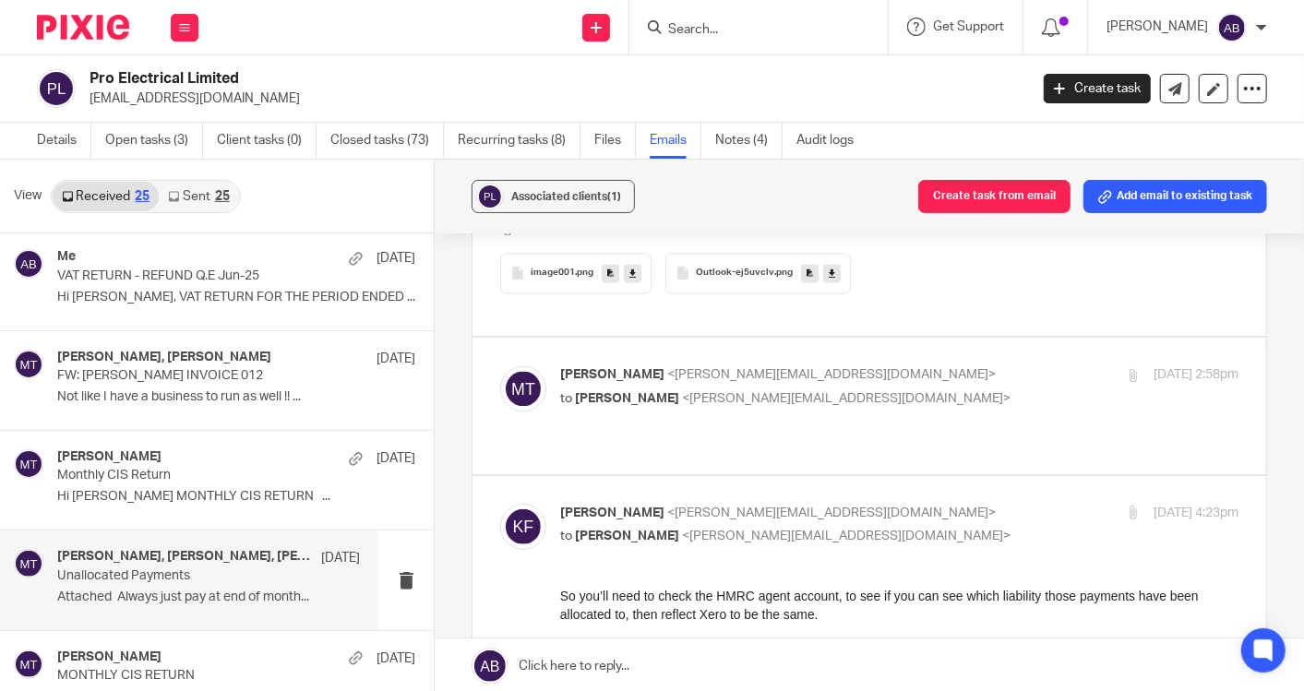
scroll to position [2255, 0]
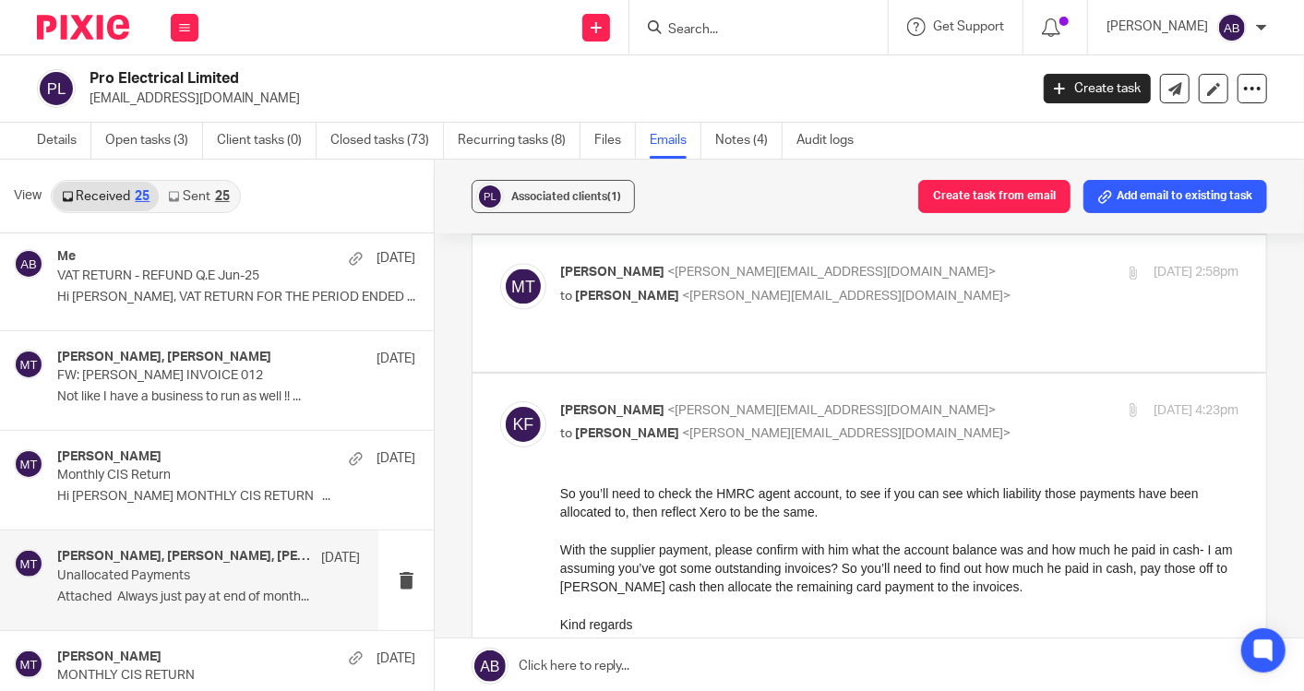
click at [905, 401] on p "Kim Faulkner <kim@togetherwecount.co.uk>" at bounding box center [786, 410] width 452 height 19
checkbox input "false"
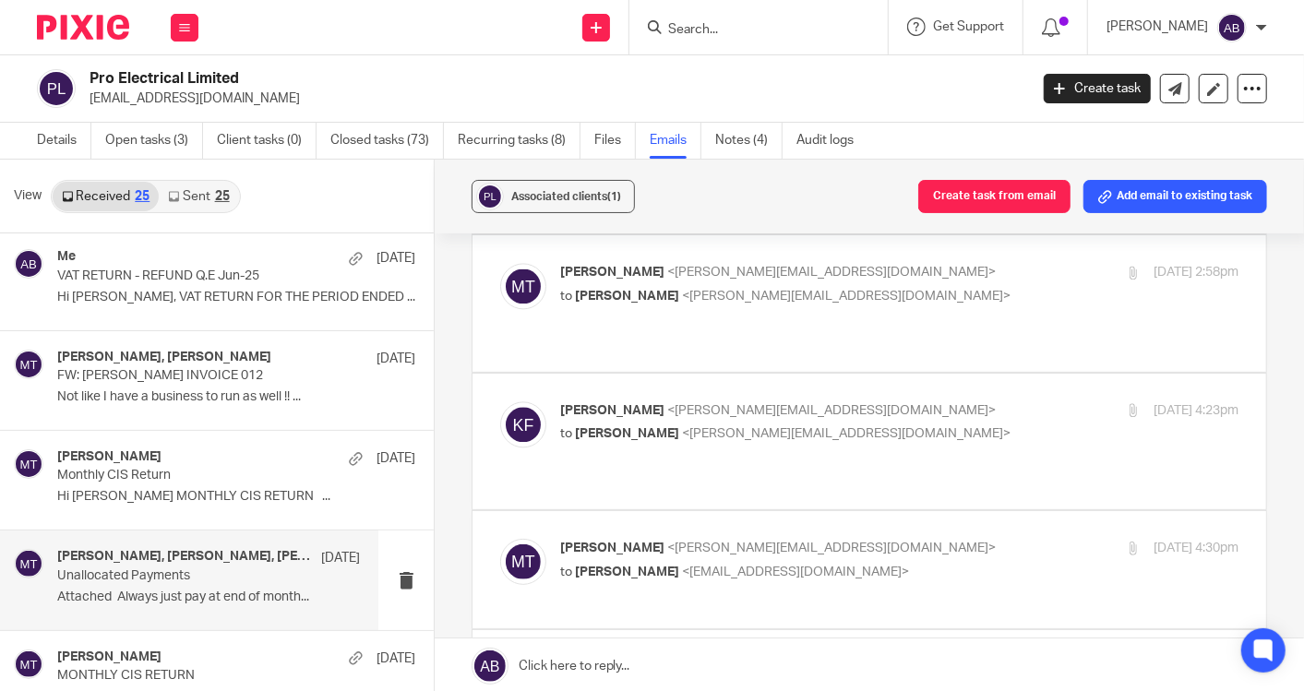
click at [906, 539] on div "Matt Tucker <matt@togetherwecount.co.uk> to Sonny Brown <proelectricalltd@outlo…" at bounding box center [786, 560] width 452 height 42
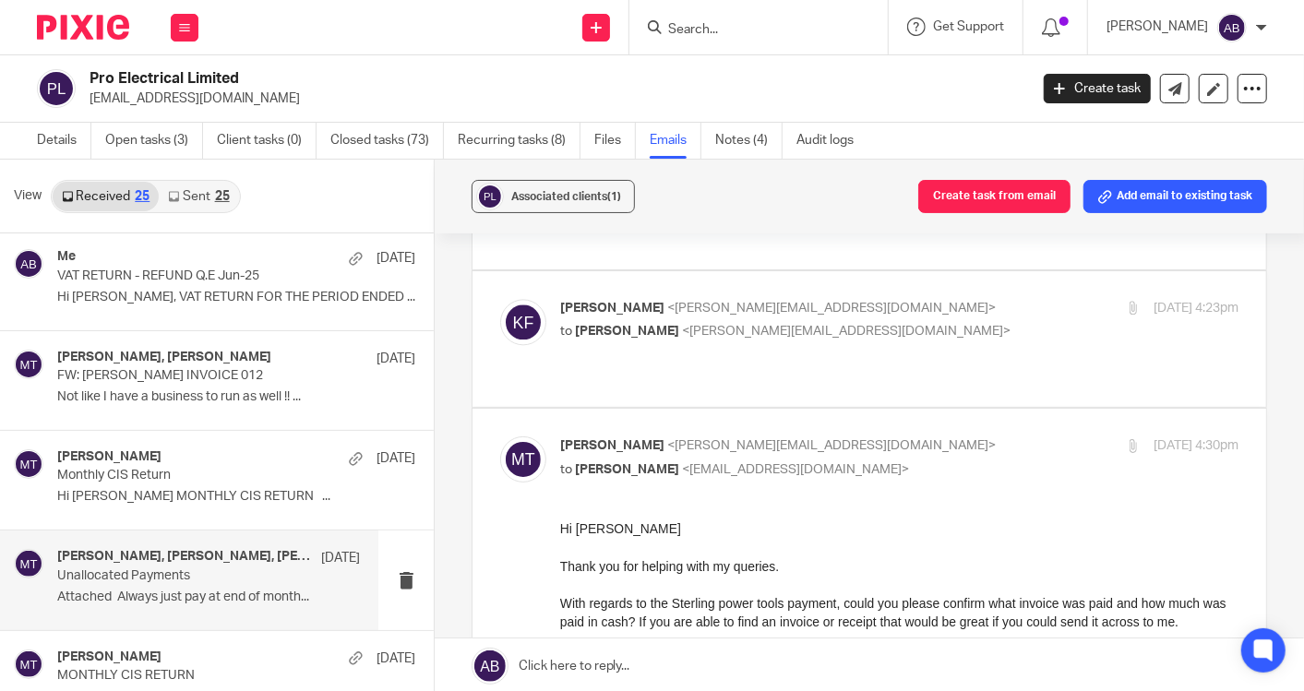
click at [885, 436] on p "Matt Tucker <matt@togetherwecount.co.uk>" at bounding box center [786, 445] width 452 height 19
checkbox input "false"
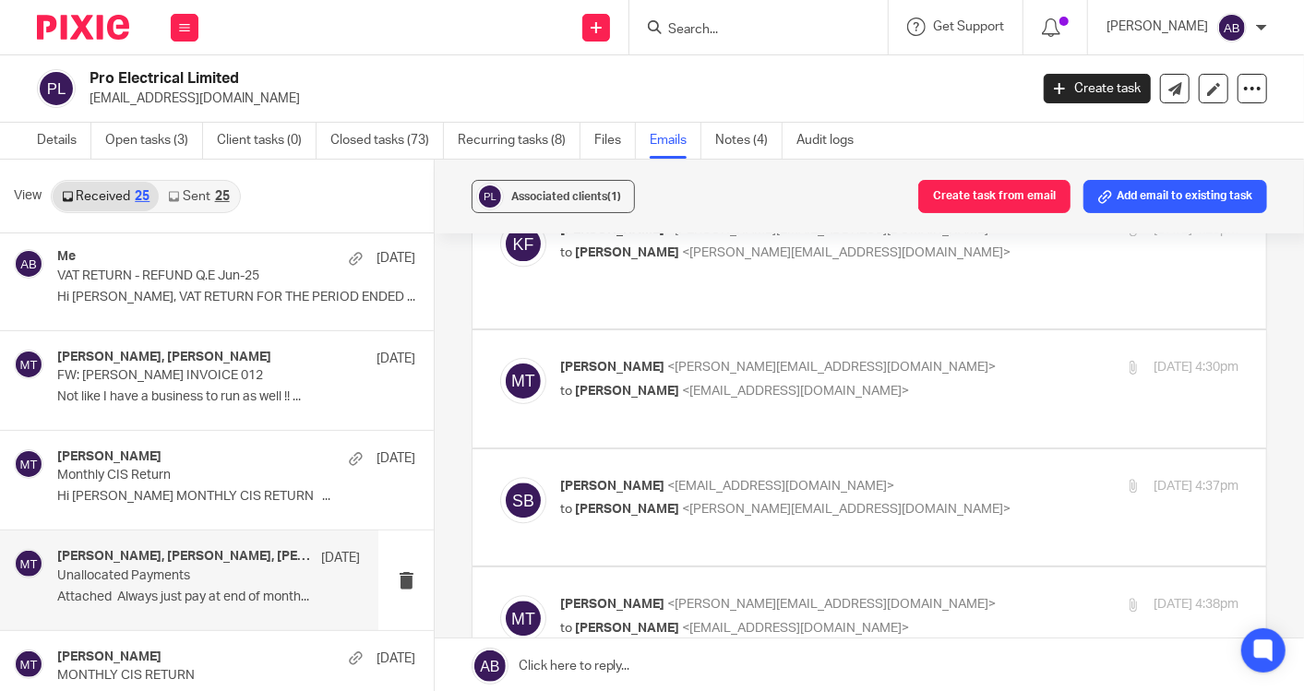
scroll to position [2460, 0]
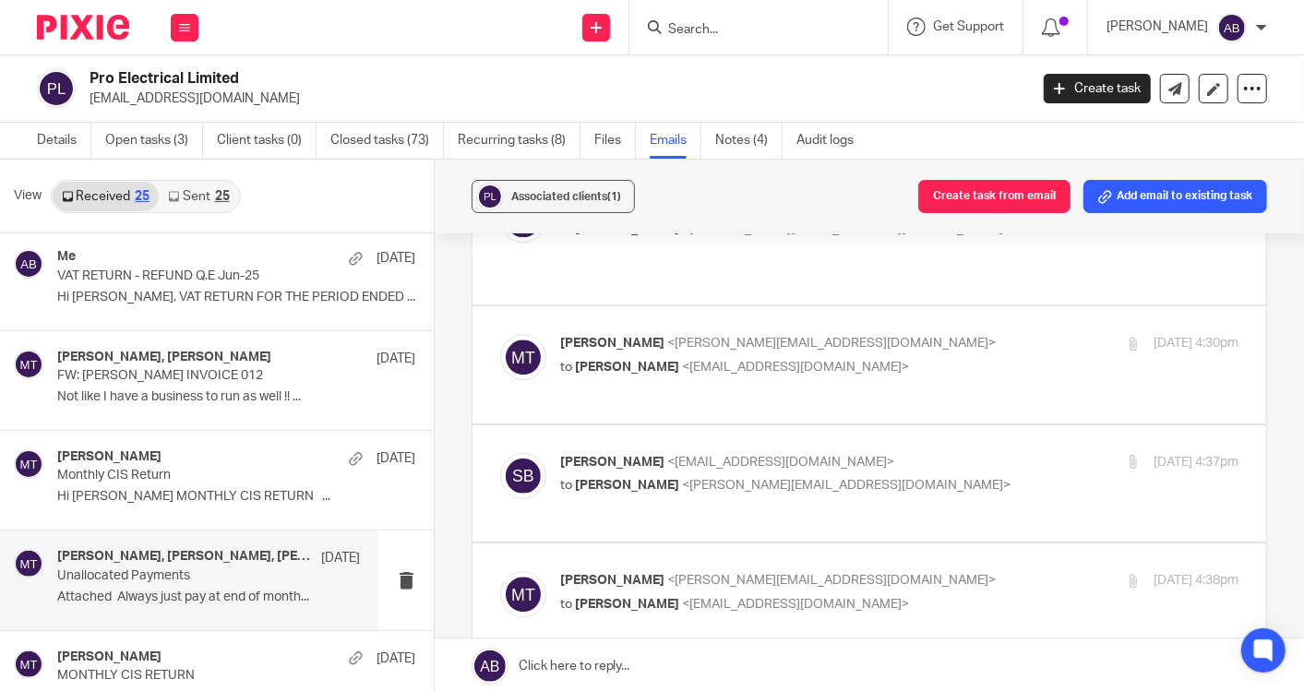
click at [883, 453] on p "Sonny Brown <proelectricalltd@outlook.com>" at bounding box center [786, 462] width 452 height 19
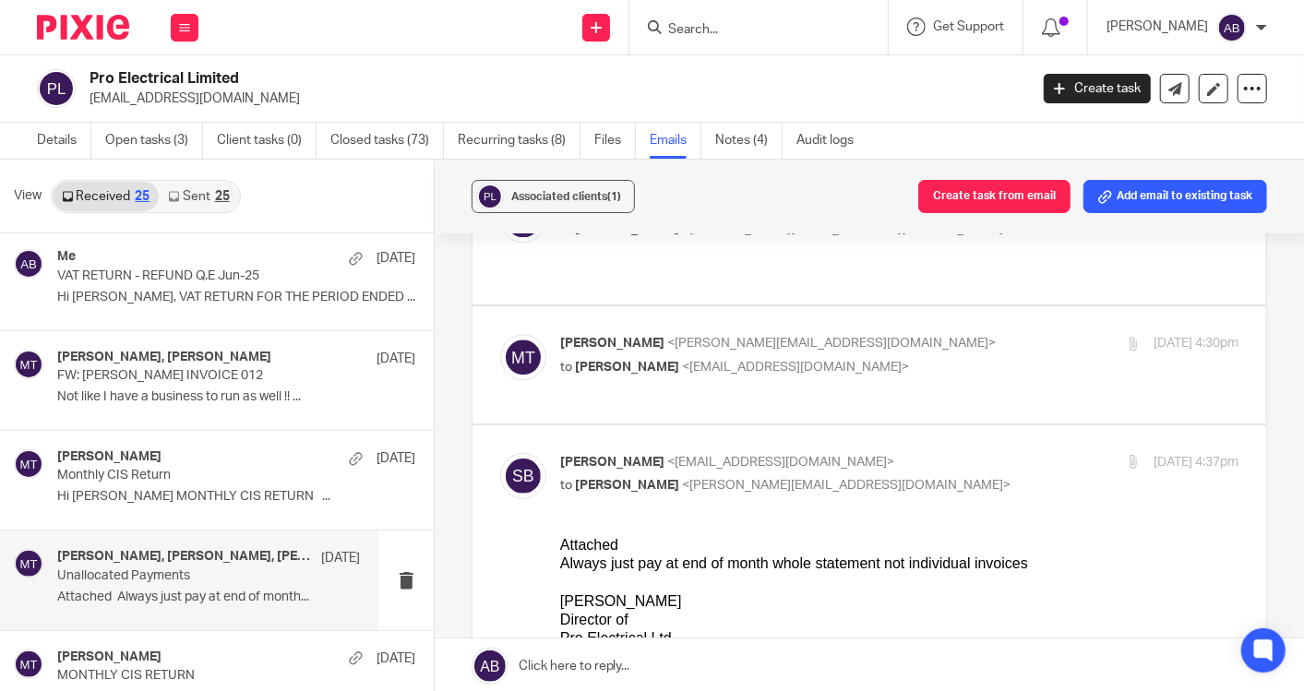
scroll to position [0, 0]
click at [920, 453] on div "Sonny Brown <proelectricalltd@outlook.com> to Matt Tucker <matt@togetherwecount…" at bounding box center [786, 474] width 452 height 42
checkbox input "false"
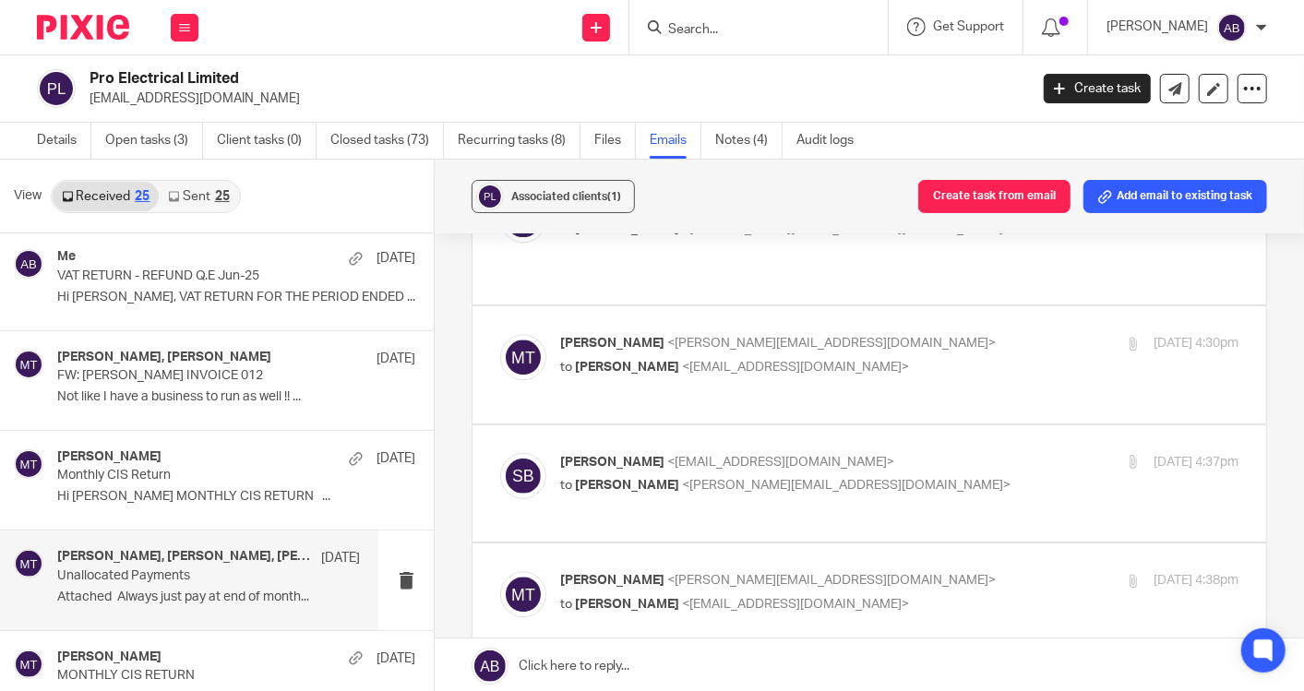
scroll to position [2562, 0]
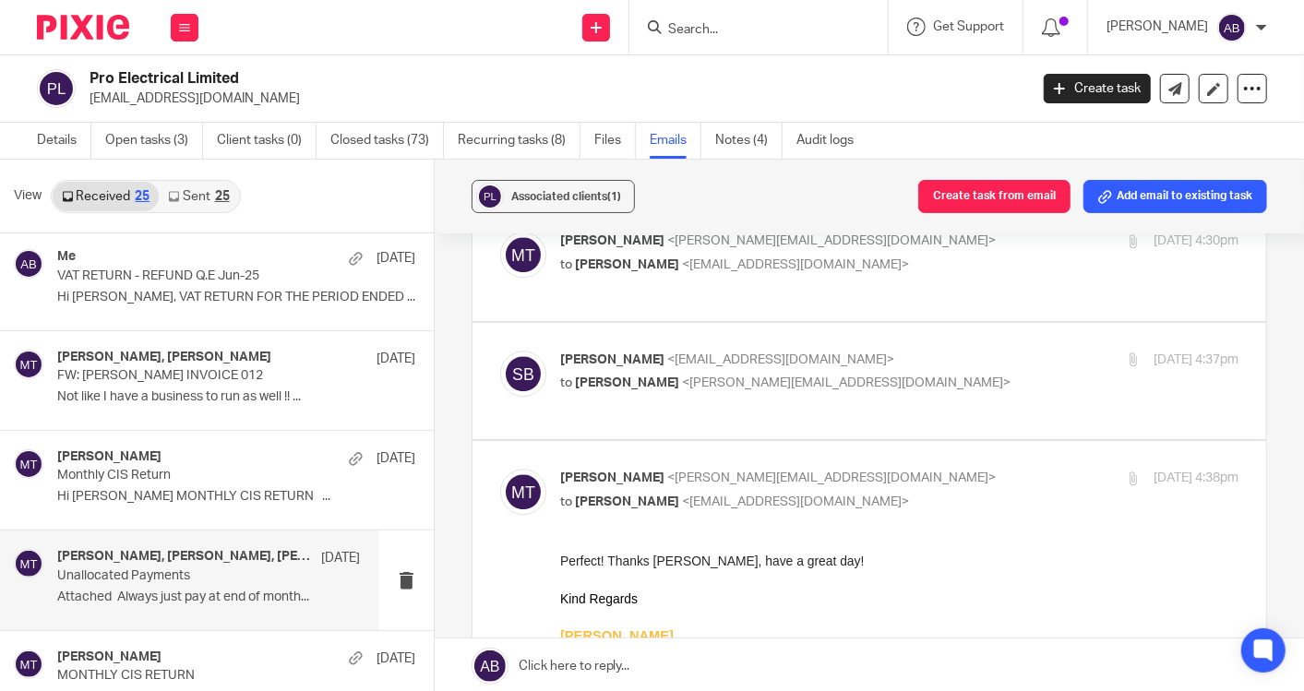
click at [920, 469] on p "Matt Tucker <matt@togetherwecount.co.uk>" at bounding box center [786, 478] width 452 height 19
checkbox input "false"
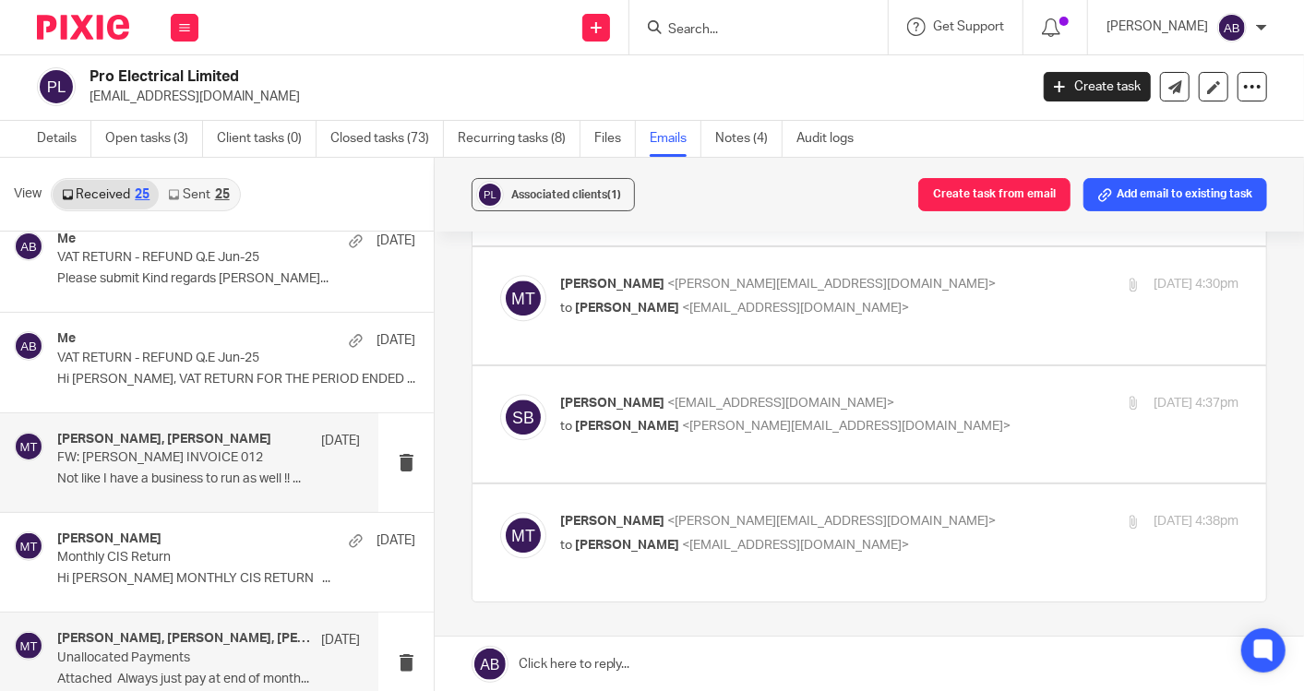
scroll to position [0, 0]
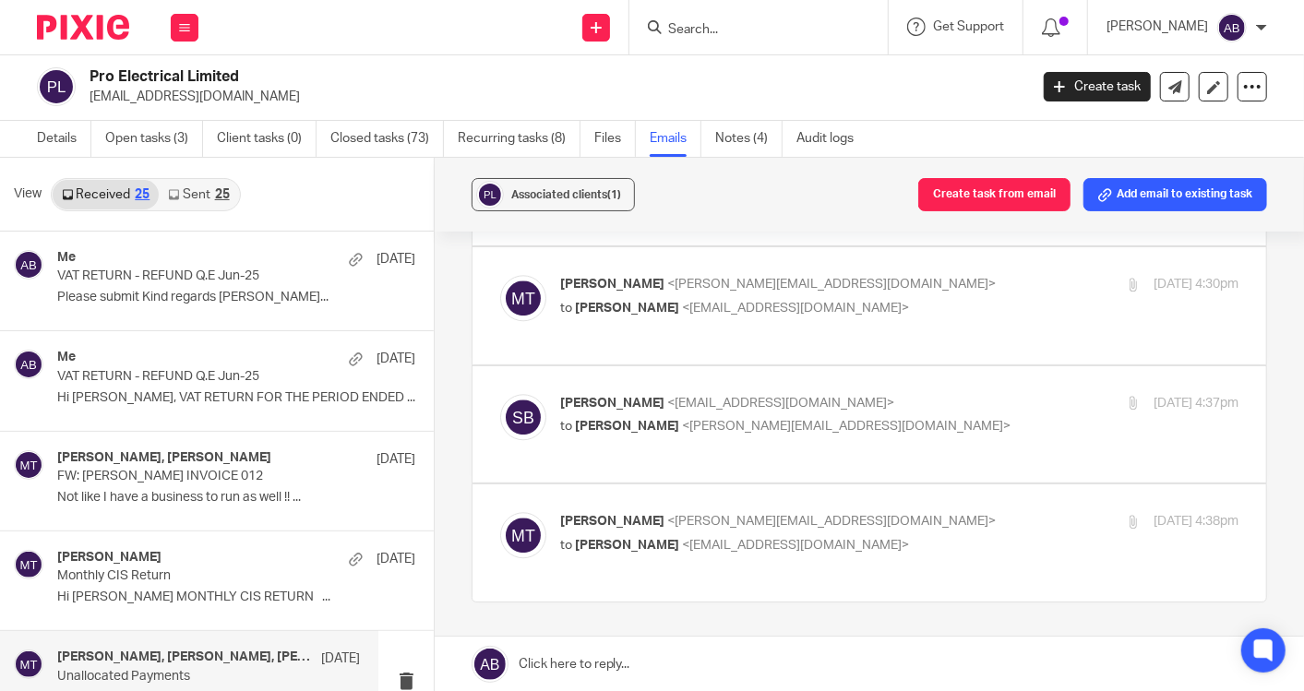
click at [219, 178] on div "Received 25 Sent 25" at bounding box center [146, 194] width 190 height 33
click at [210, 195] on link "Sent 25" at bounding box center [198, 195] width 79 height 30
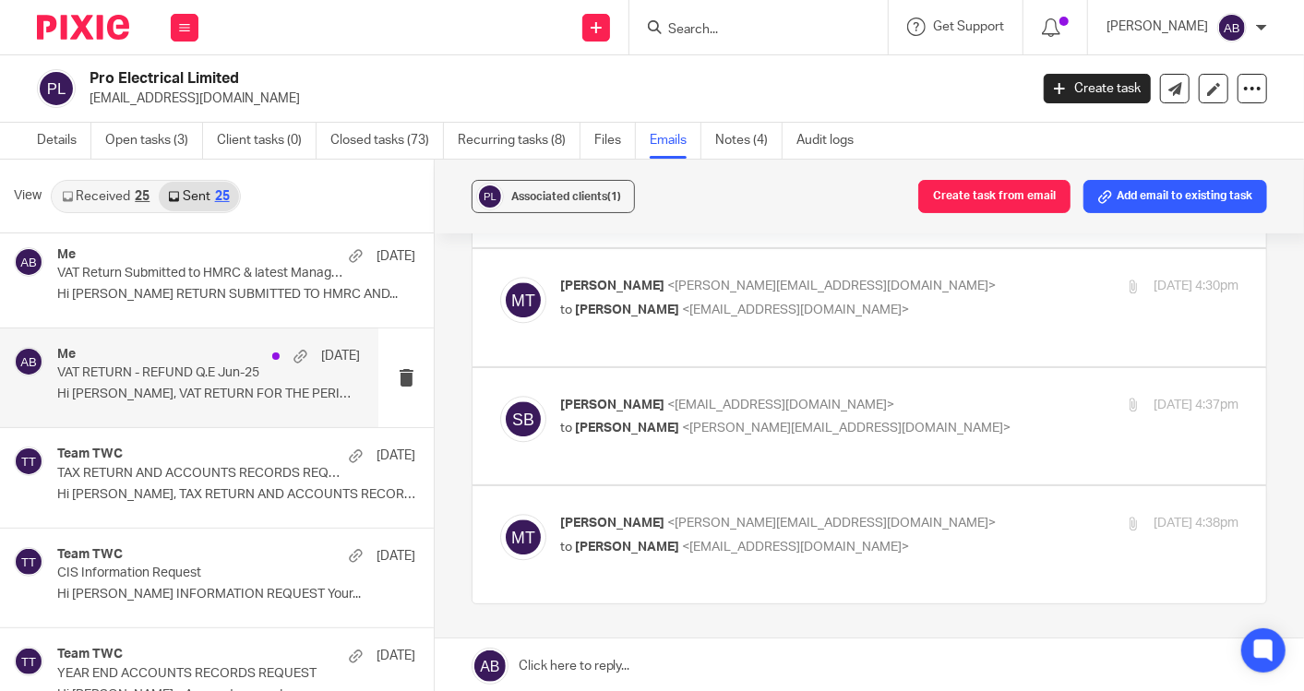
scroll to position [307, 0]
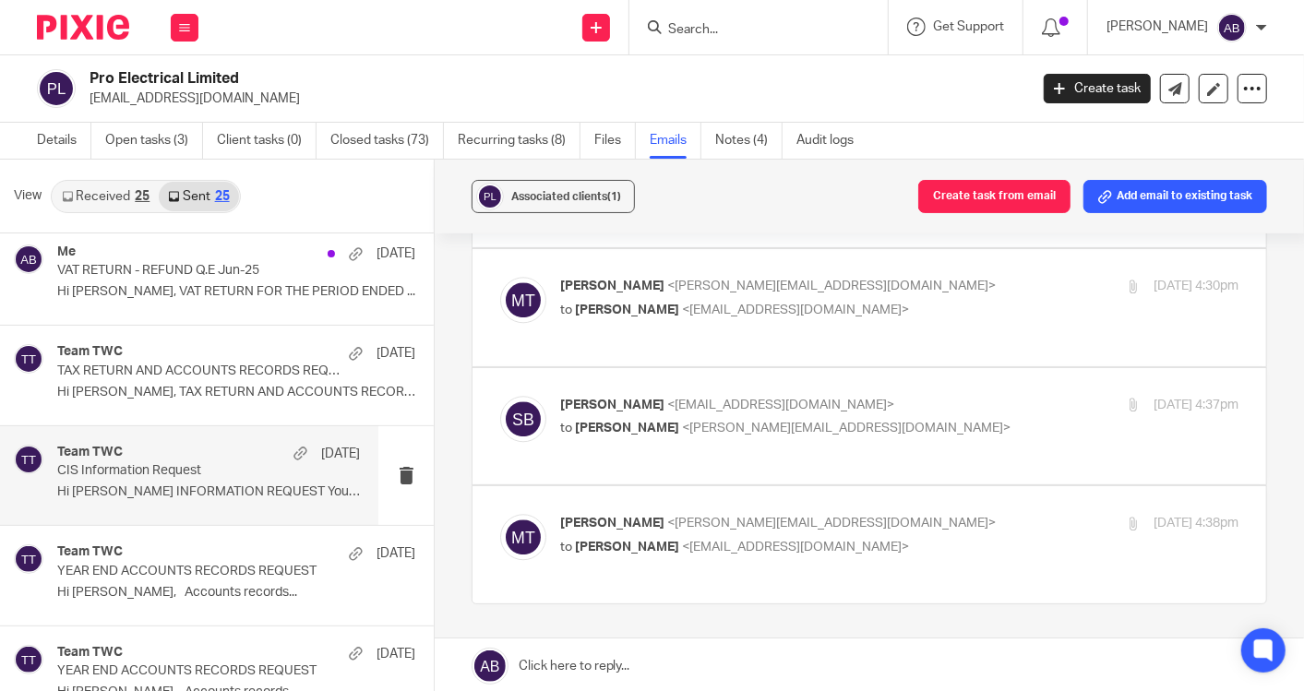
click at [197, 484] on p "Hi Sonny CIS INFORMATION REQUEST Your..." at bounding box center [208, 492] width 303 height 16
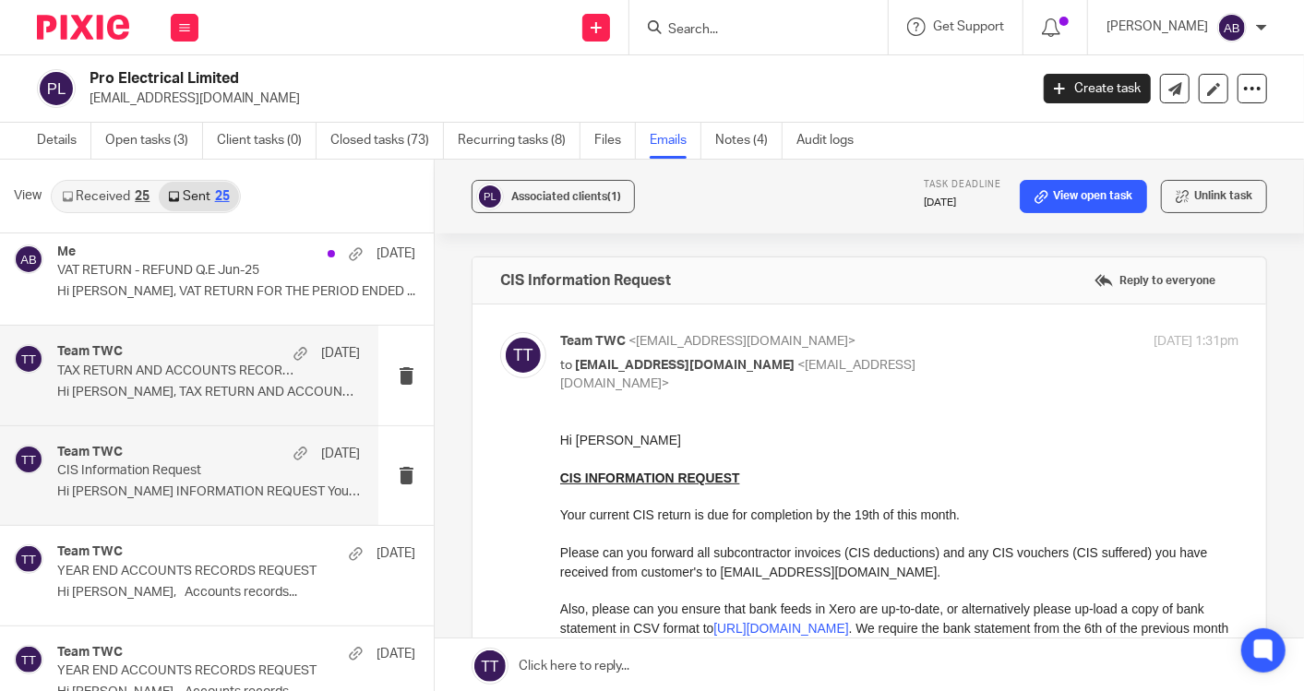
scroll to position [0, 0]
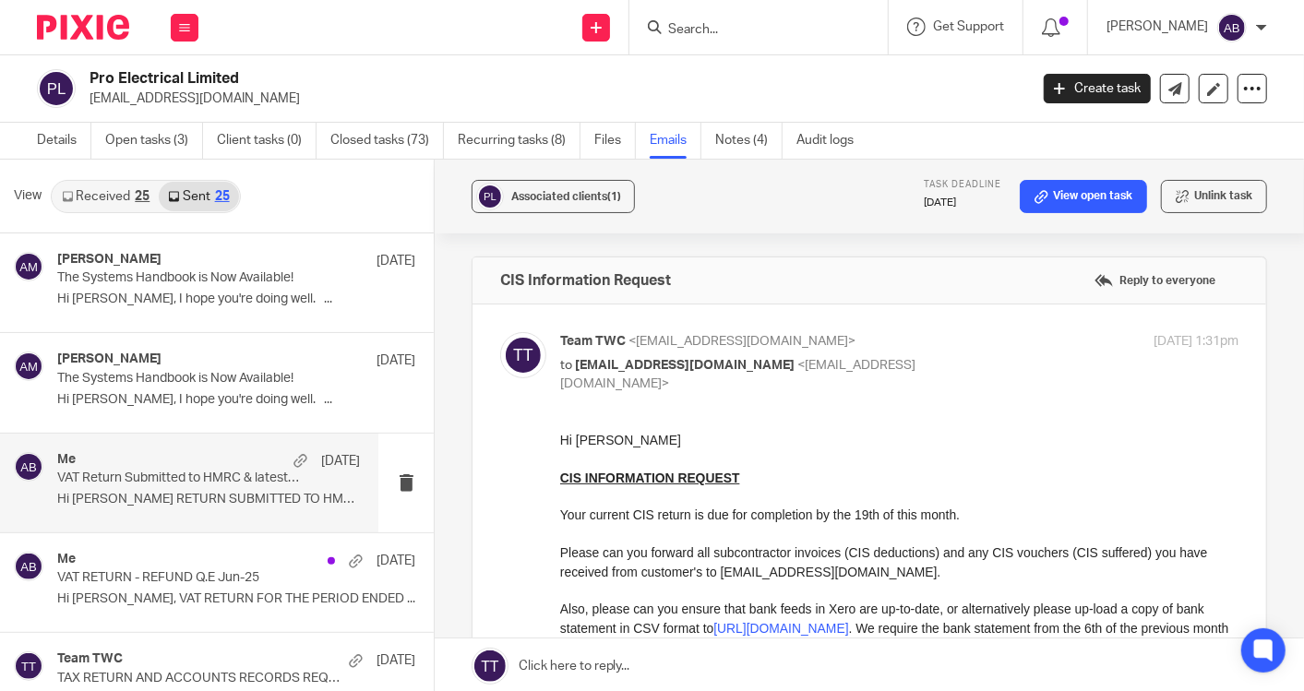
click at [186, 485] on div "Me 6 Aug VAT Return Submitted to HMRC & latest Management Accounts June-2025 Hi…" at bounding box center [208, 483] width 303 height 62
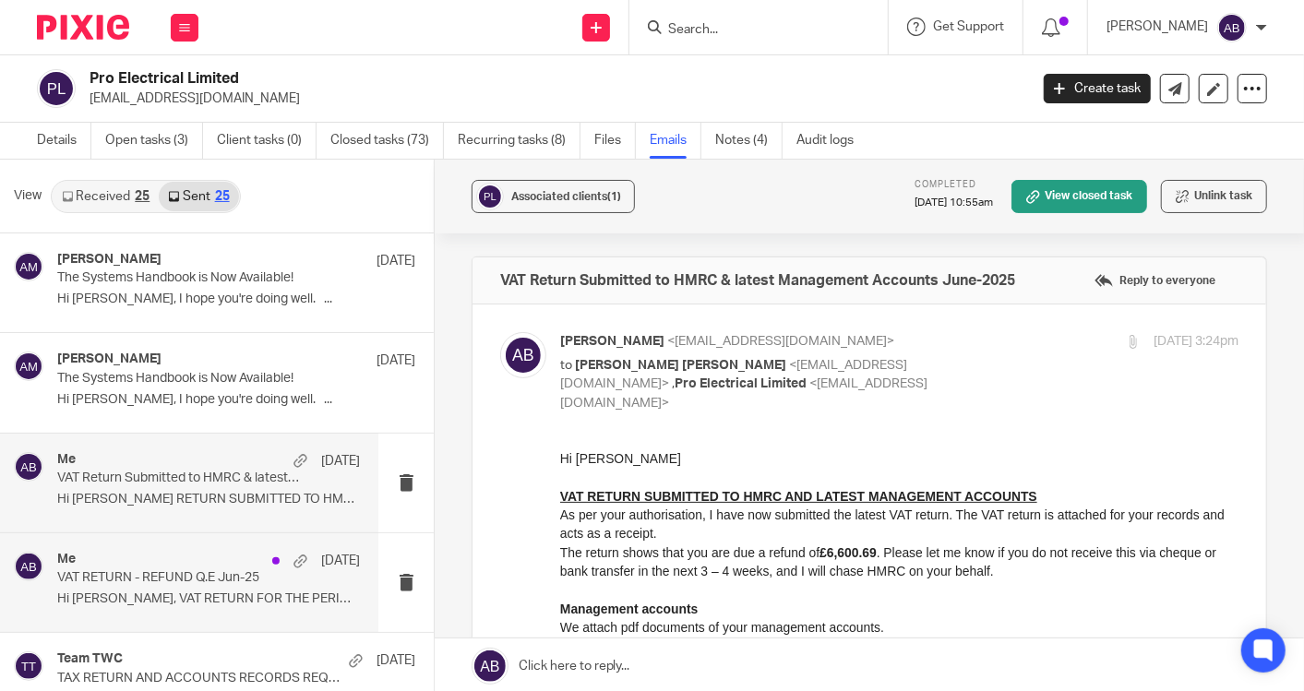
click at [189, 566] on div "Me 6 Aug" at bounding box center [208, 561] width 303 height 18
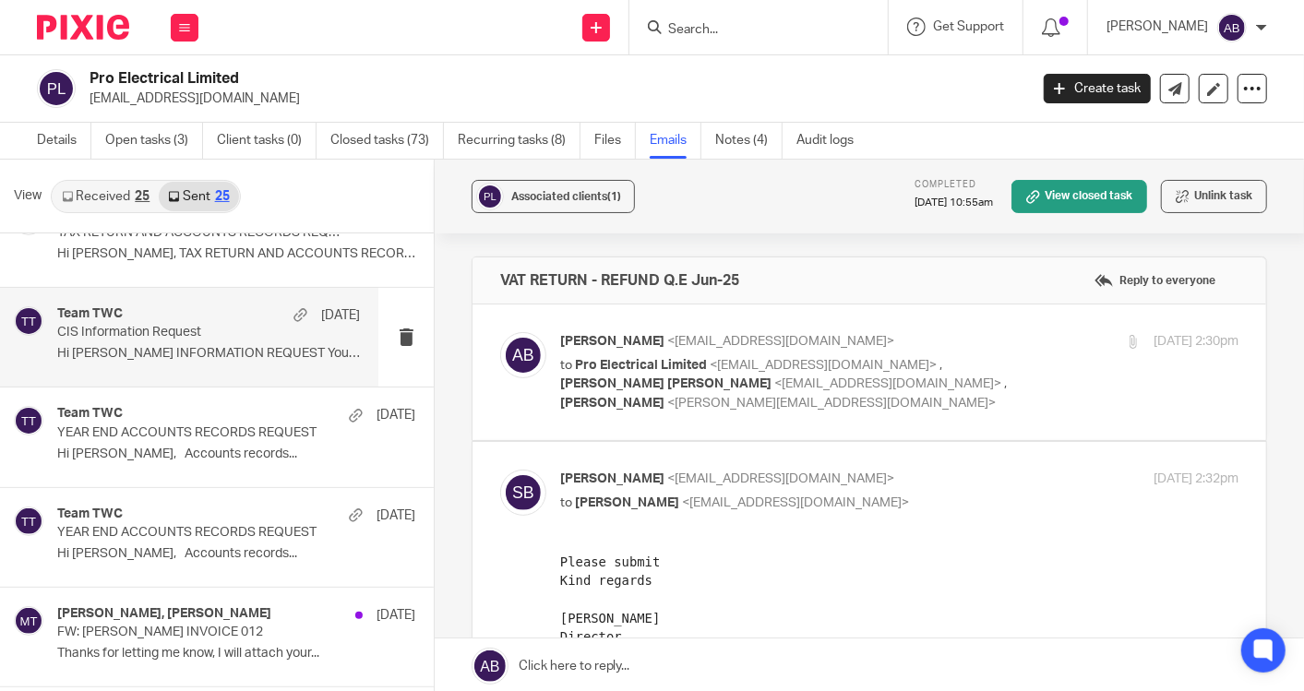
scroll to position [512, 0]
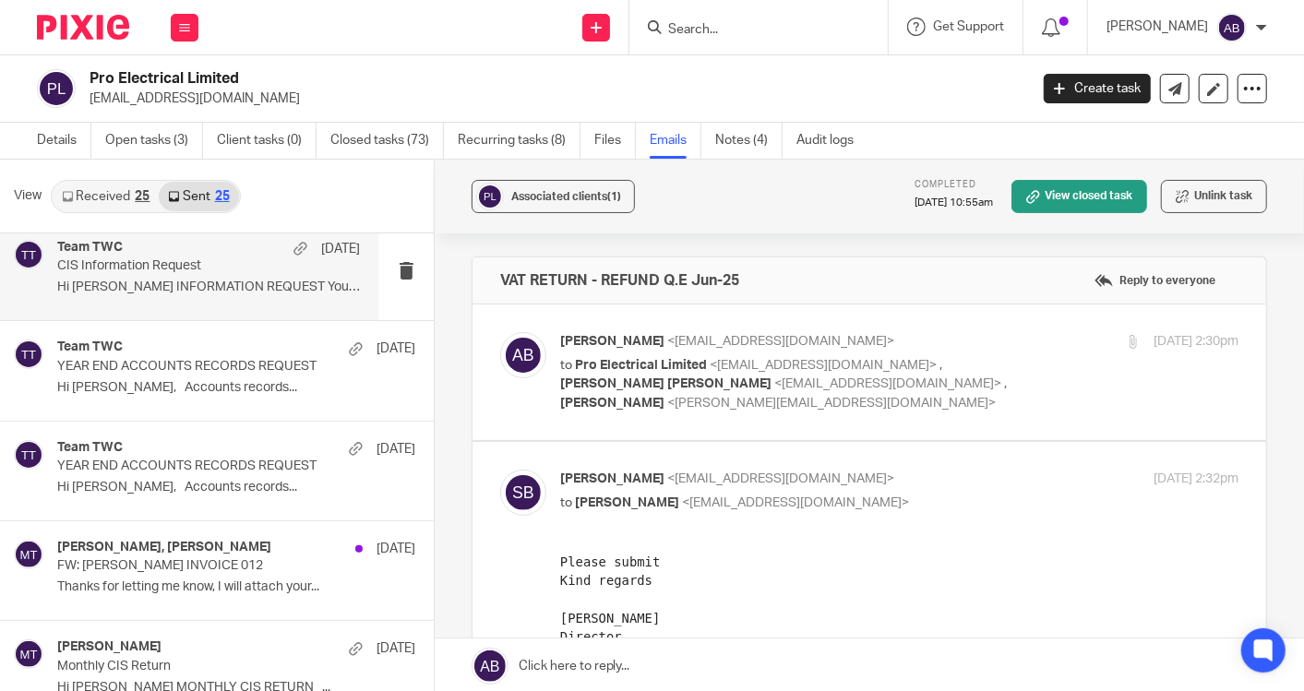
click at [152, 551] on h4 "Sonny Brown, Matt Tucker" at bounding box center [164, 548] width 214 height 16
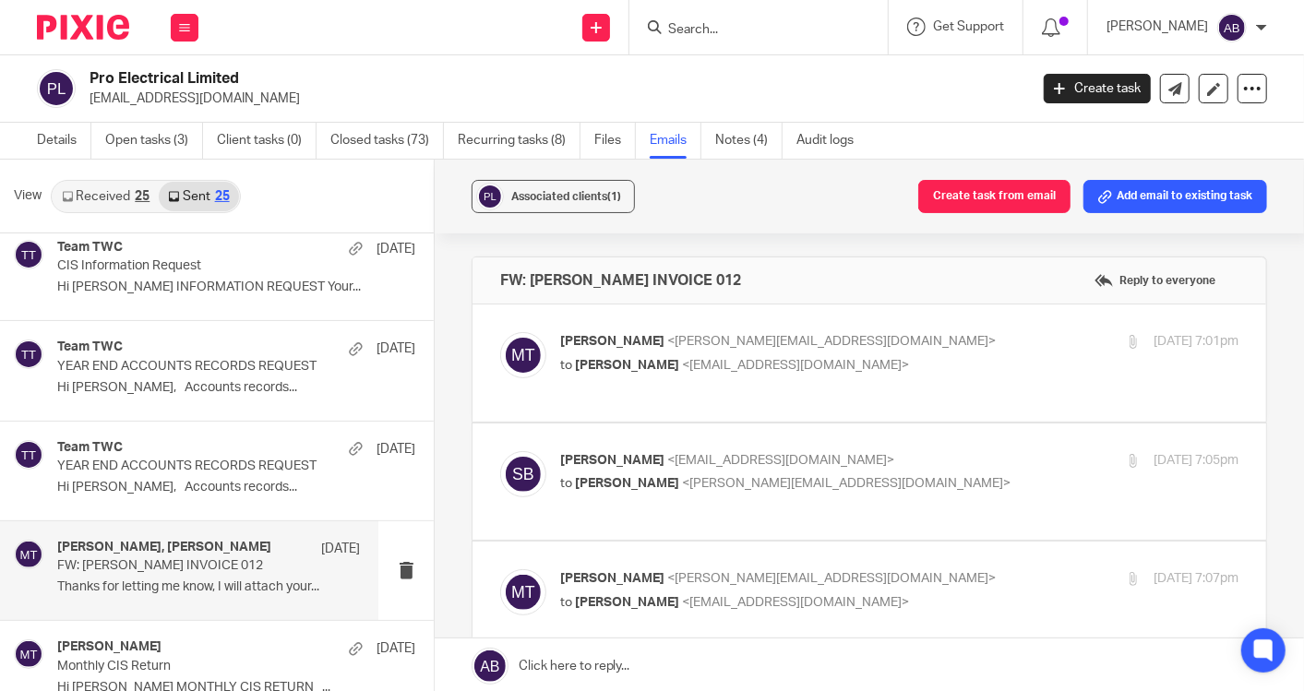
scroll to position [0, 0]
click at [897, 334] on p "Matt Tucker <matt@togetherwecount.co.uk>" at bounding box center [786, 341] width 452 height 19
checkbox input "true"
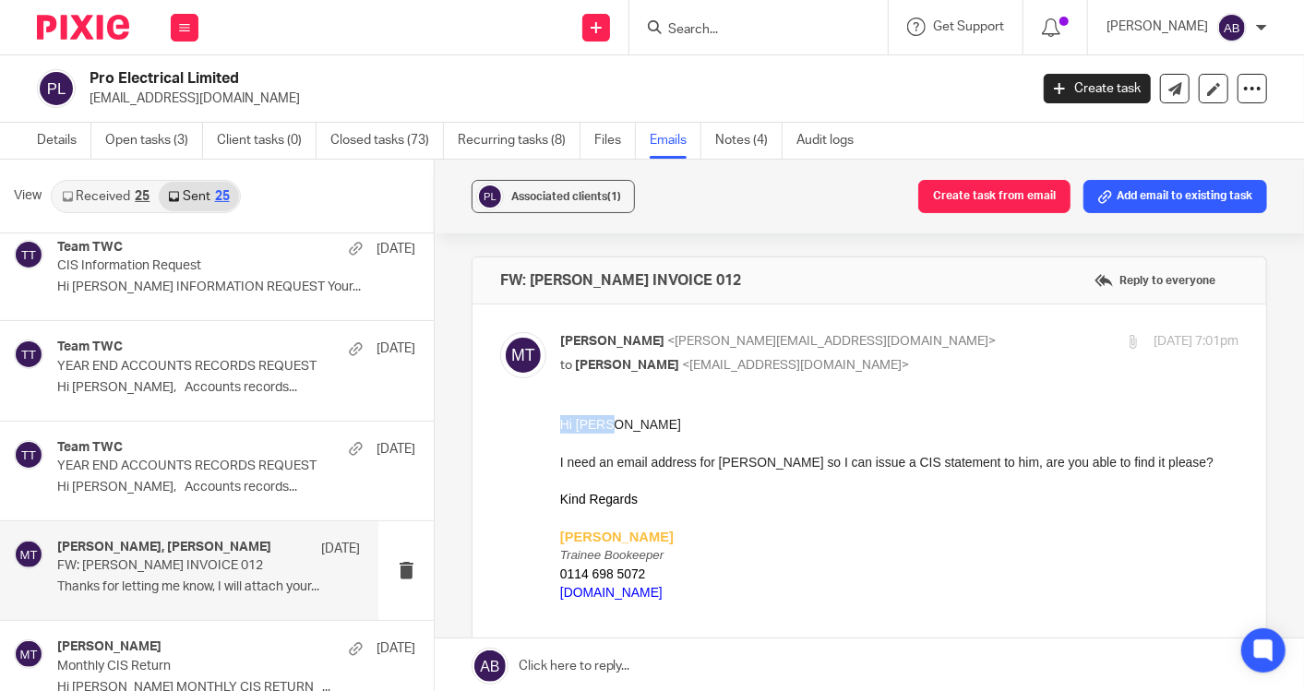
drag, startPoint x: 561, startPoint y: 420, endPoint x: 618, endPoint y: 421, distance: 57.2
click at [618, 421] on p "Hi Sonny" at bounding box center [898, 423] width 678 height 18
copy span "Hi Sonny"
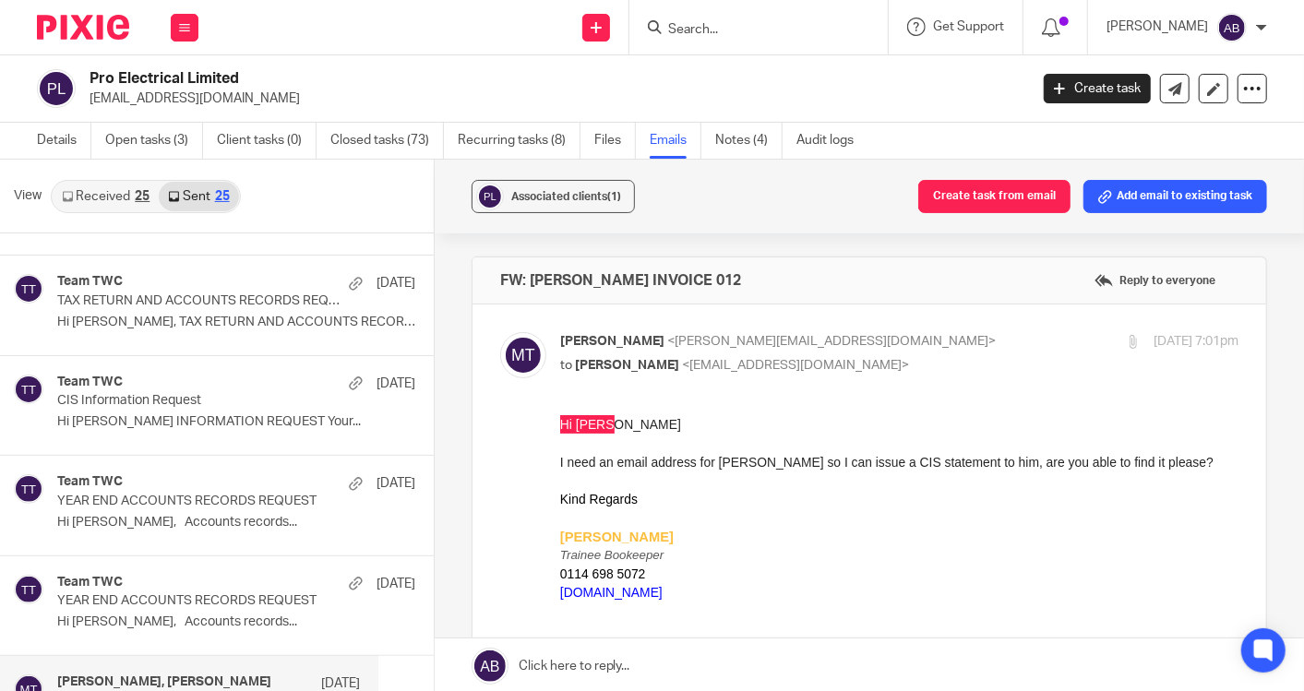
scroll to position [410, 0]
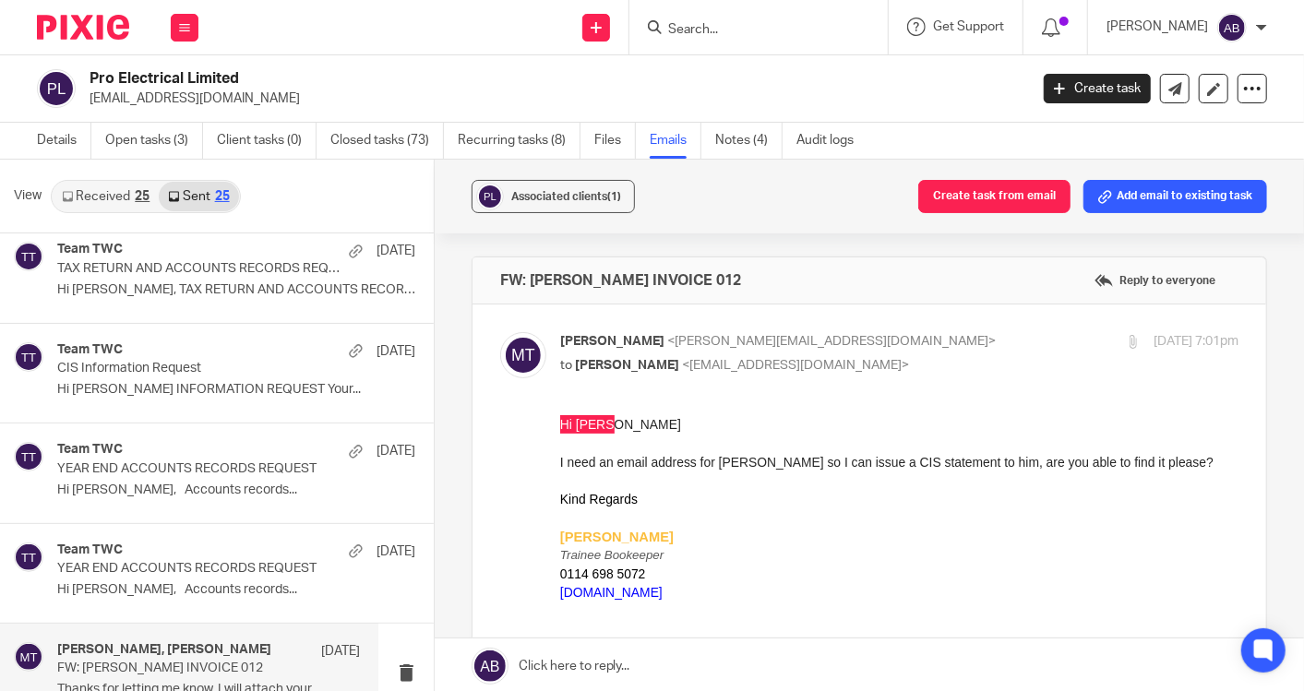
click at [200, 195] on link "Sent 25" at bounding box center [198, 197] width 79 height 30
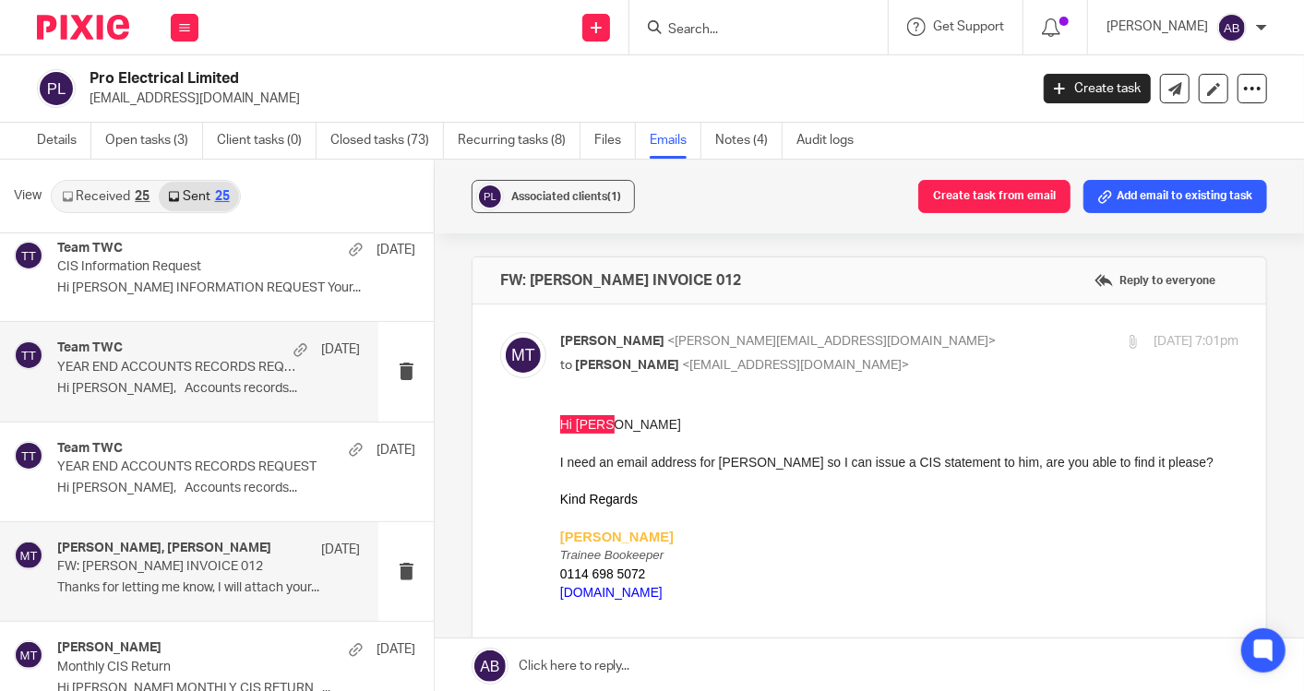
scroll to position [512, 0]
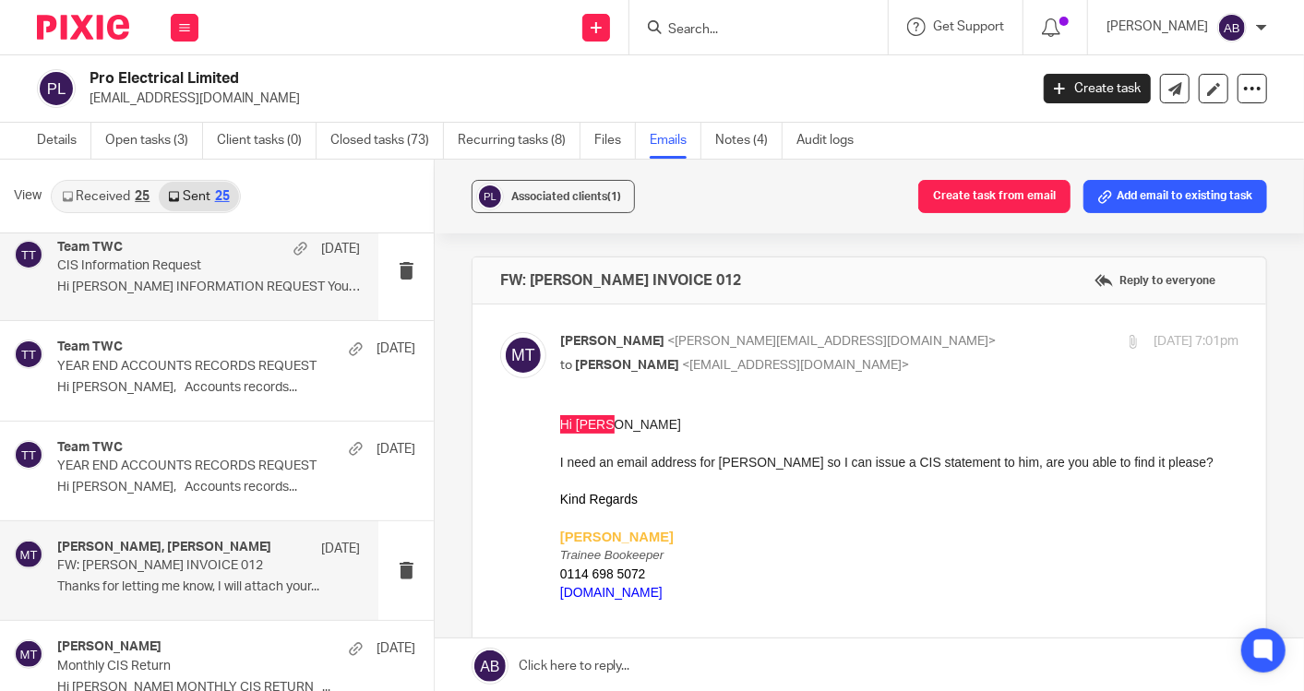
click at [156, 280] on p "Hi Sonny CIS INFORMATION REQUEST Your..." at bounding box center [208, 288] width 303 height 16
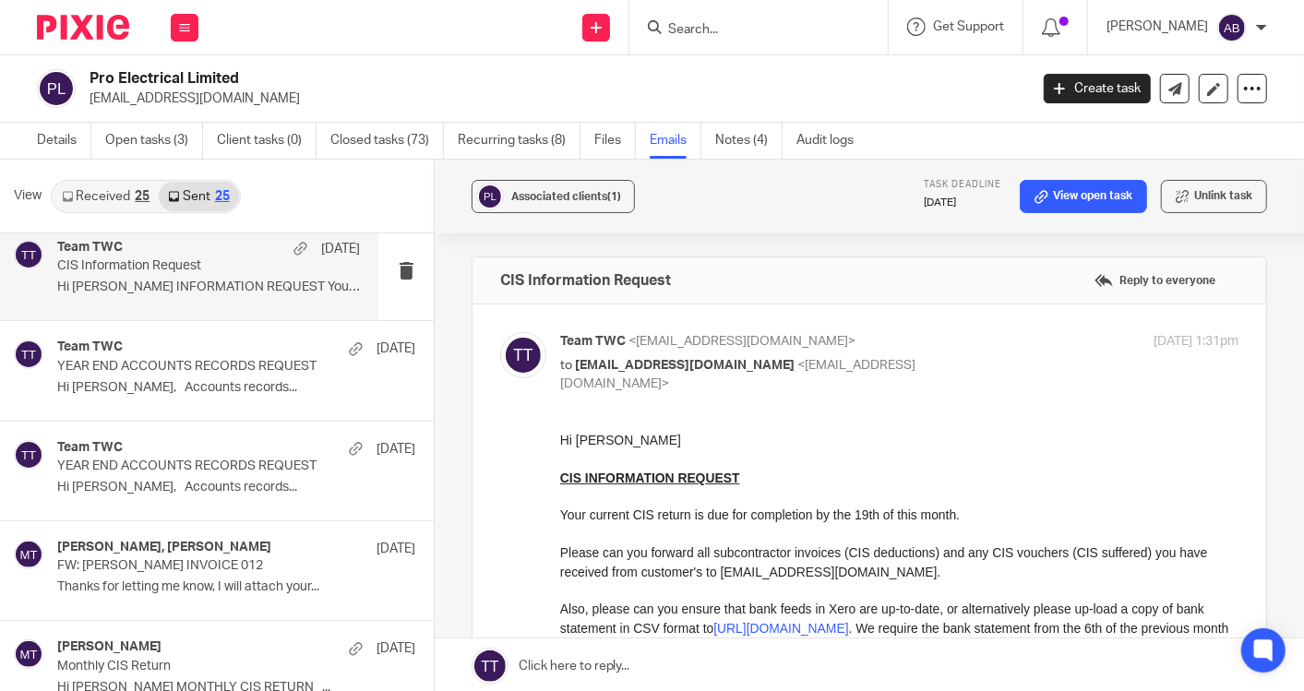
scroll to position [0, 0]
drag, startPoint x: 560, startPoint y: 512, endPoint x: 960, endPoint y: 510, distance: 400.4
click at [960, 510] on p "Your current CIS return is due for completion by the 19th of this month." at bounding box center [898, 514] width 678 height 18
copy p "Your current CIS return is due for completion by the 19th of this month."
click at [727, 145] on link "Notes (4)" at bounding box center [748, 141] width 67 height 36
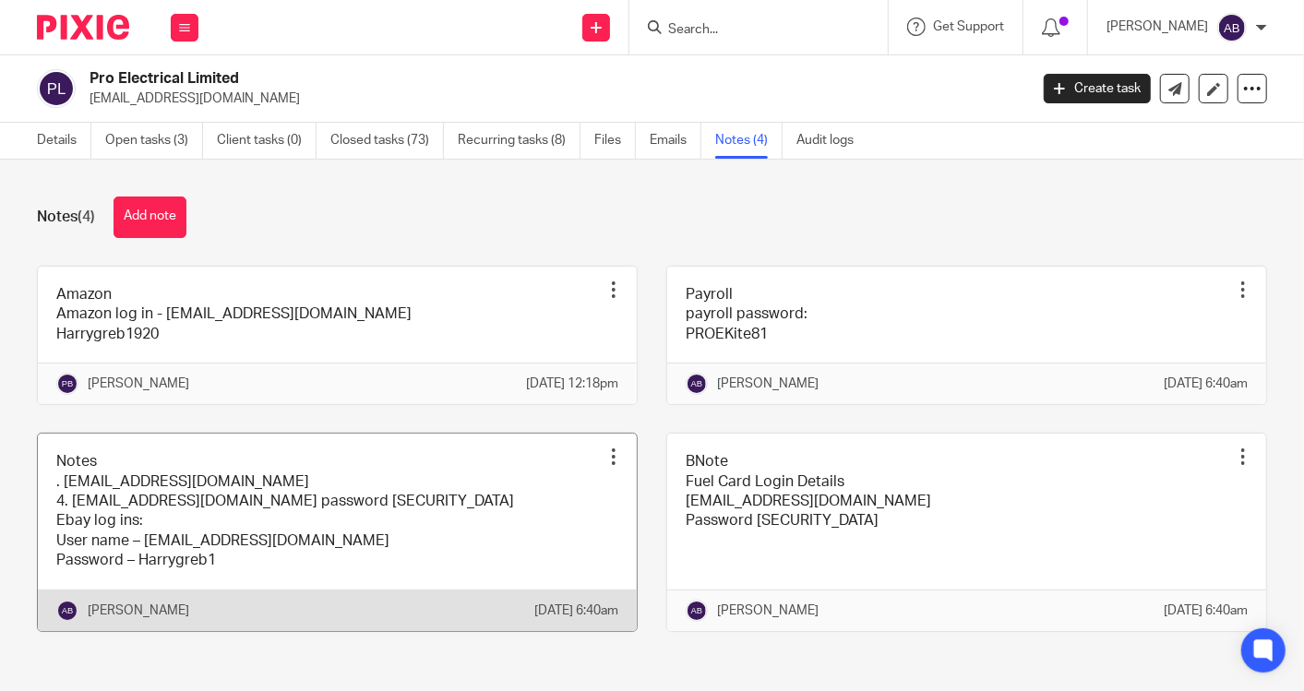
click at [160, 530] on link at bounding box center [337, 532] width 599 height 197
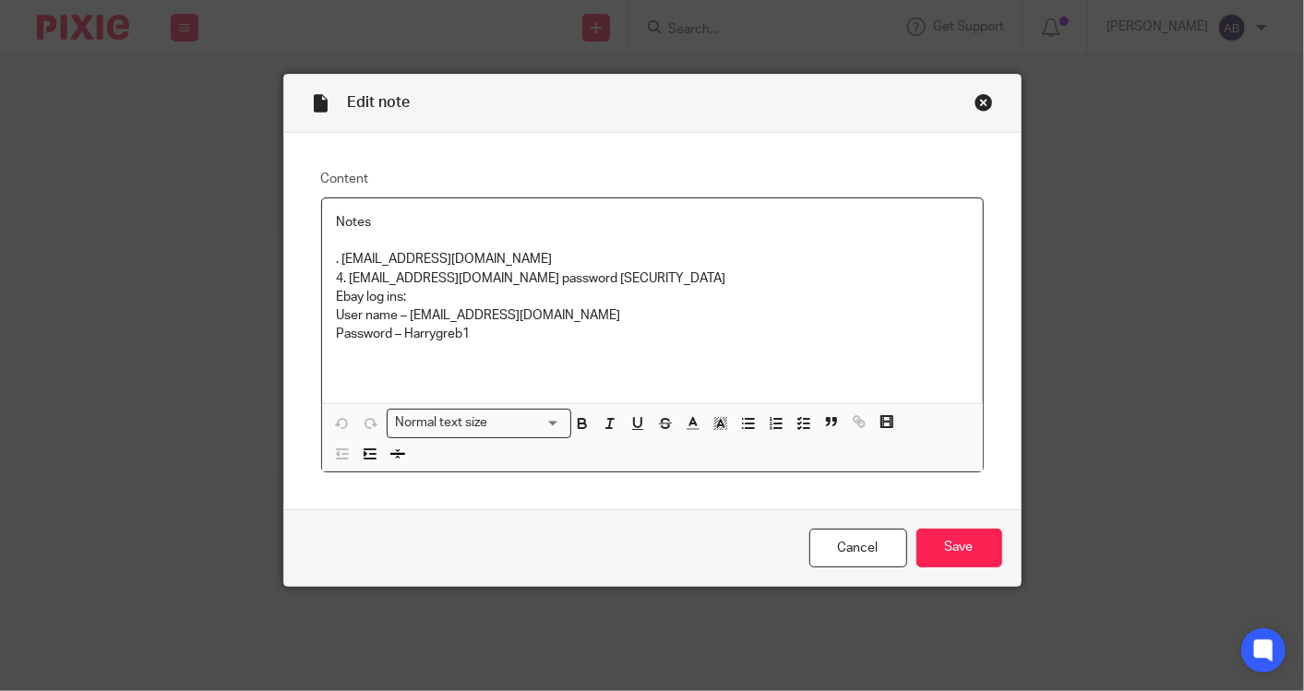
drag, startPoint x: 517, startPoint y: 257, endPoint x: 357, endPoint y: 253, distance: 159.7
click at [357, 253] on p ". ProElectricalLTD@outlook.com" at bounding box center [652, 259] width 631 height 18
drag, startPoint x: 334, startPoint y: 254, endPoint x: 517, endPoint y: 254, distance: 182.7
click at [517, 254] on p ". ProElectricalLTD@outlook.com" at bounding box center [652, 259] width 631 height 18
copy p "ProElectricalLTD@outlook.com"
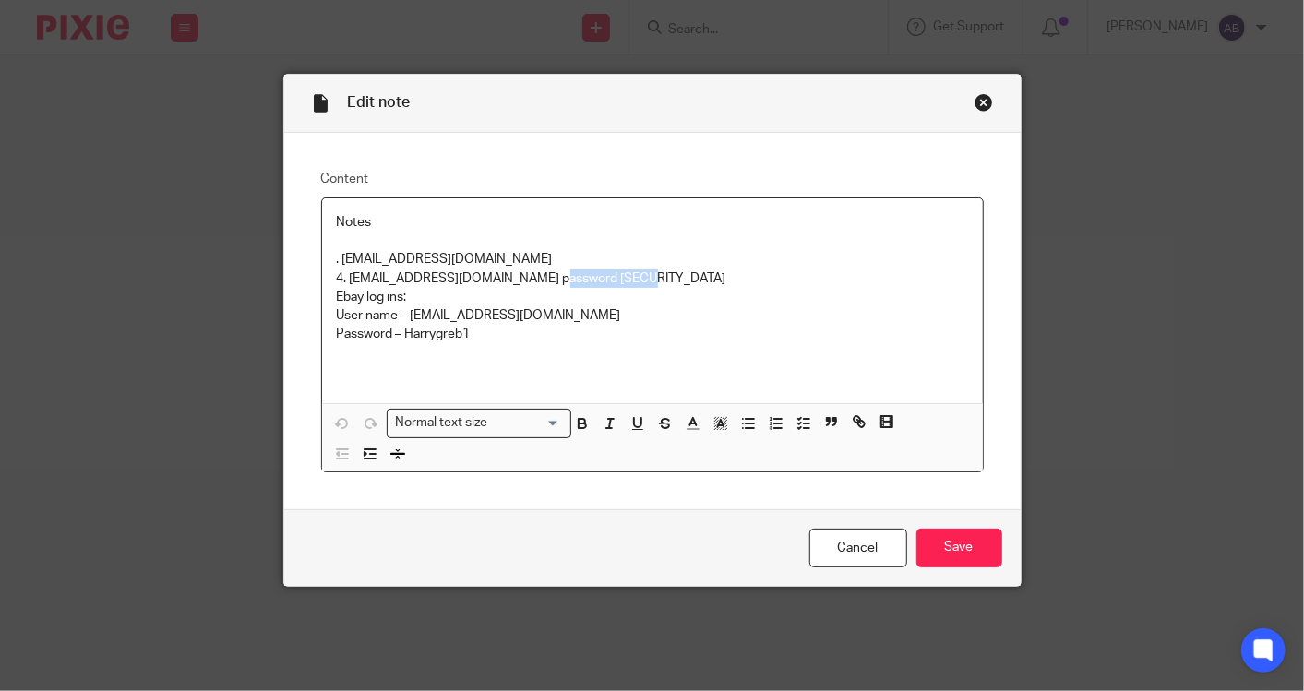
drag, startPoint x: 535, startPoint y: 275, endPoint x: 656, endPoint y: 276, distance: 120.9
click at [656, 276] on p "4. ProBills@outlook.com password Harrygreb1920" at bounding box center [652, 278] width 631 height 18
copy p "Harrygreb1920"
drag, startPoint x: 466, startPoint y: 274, endPoint x: 410, endPoint y: 277, distance: 56.4
click at [410, 277] on p "4. ProBills@outlook.com password Harrygreb1920" at bounding box center [652, 278] width 631 height 18
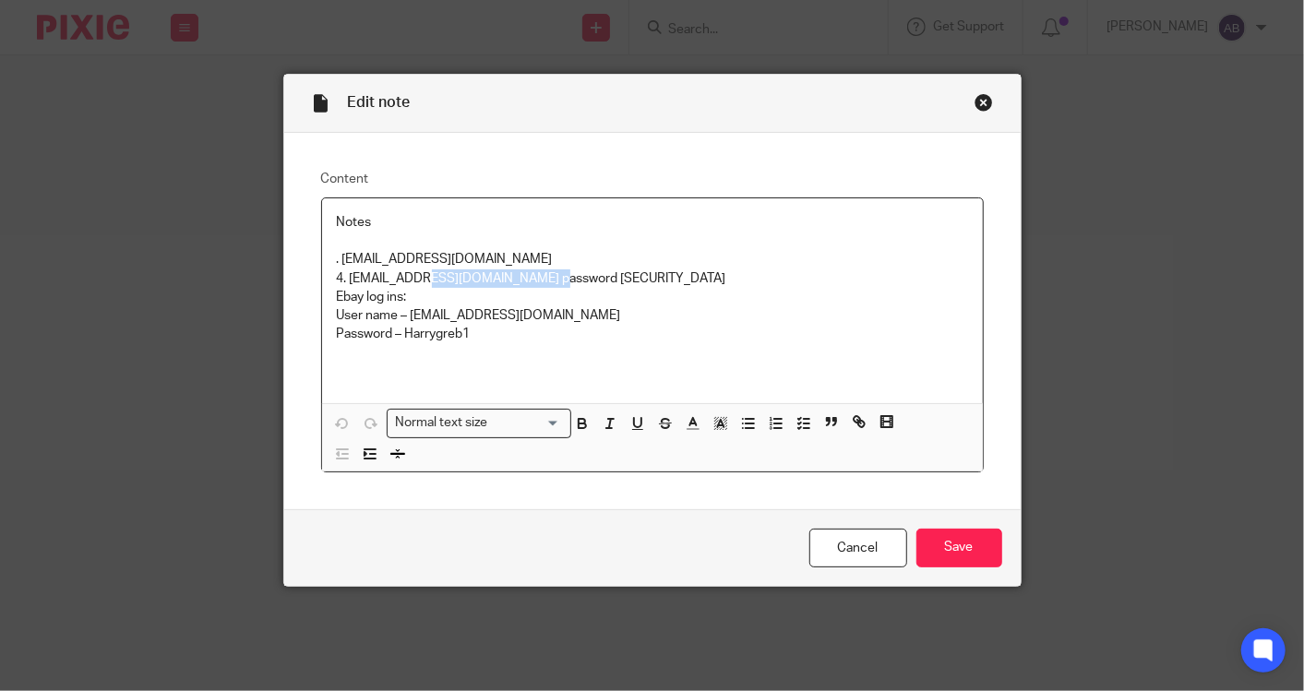
click at [469, 277] on p "4. ProBills@outlook.com password Harrygreb1920" at bounding box center [652, 278] width 631 height 18
copy p "[EMAIL_ADDRESS][DOMAIN_NAME]"
click at [771, 223] on p "Notes" at bounding box center [652, 222] width 631 height 18
drag, startPoint x: 327, startPoint y: 276, endPoint x: 468, endPoint y: 273, distance: 141.2
click at [468, 273] on div "Notes . ProElectricalLTD@outlook.com 4. ProBills@outlook.com password Harrygreb…" at bounding box center [652, 300] width 661 height 205
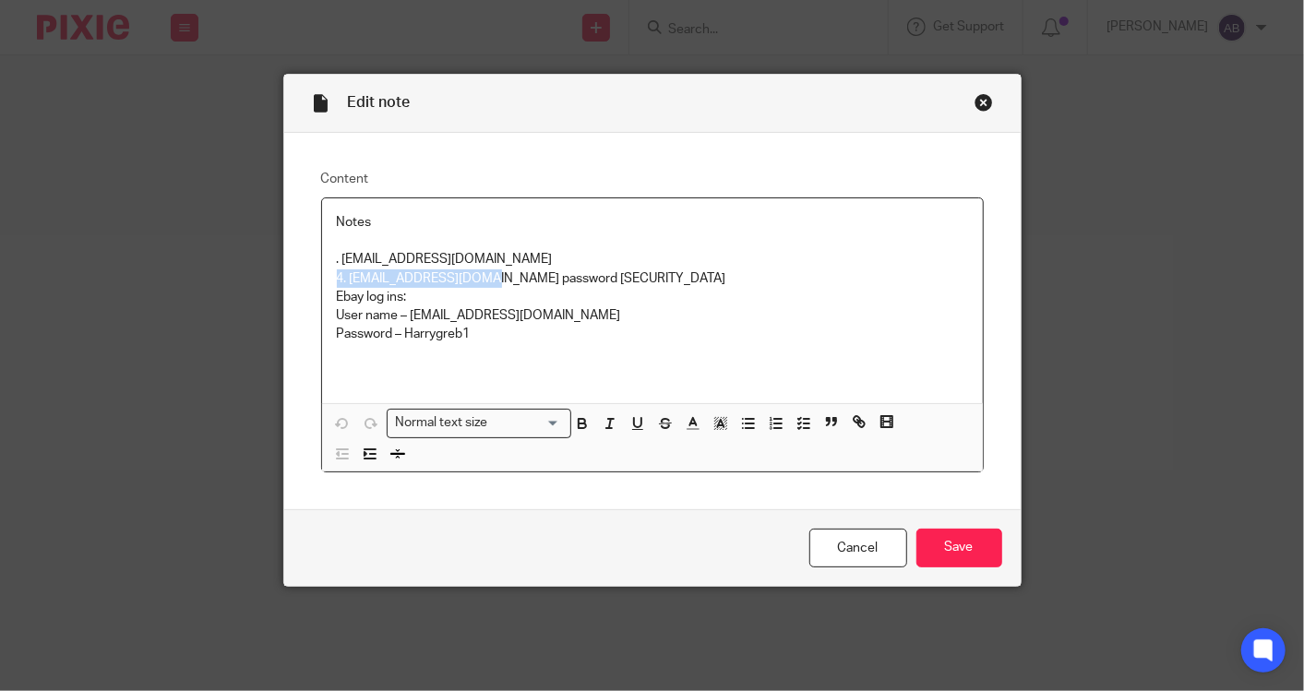
copy p "4. ProBills@outlook.com"
click at [980, 105] on div "Close this dialog window" at bounding box center [983, 102] width 18 height 18
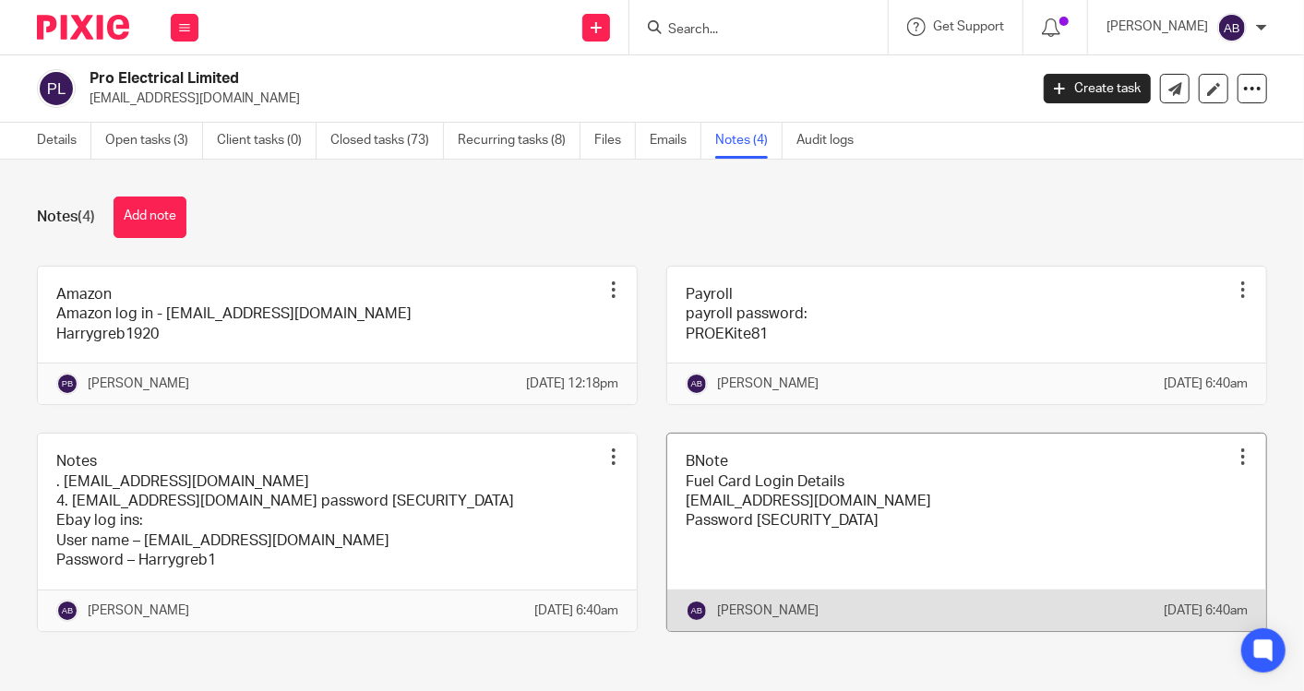
click at [879, 551] on link at bounding box center [966, 532] width 599 height 197
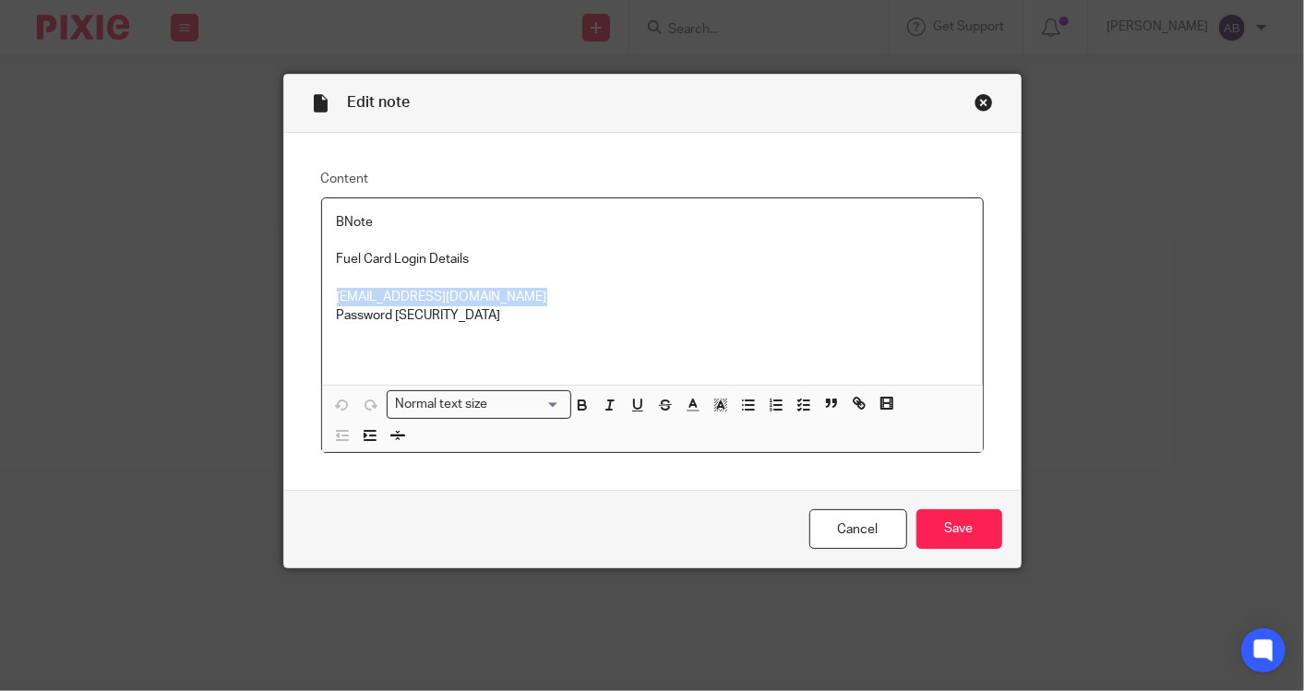
drag, startPoint x: 507, startPoint y: 292, endPoint x: 325, endPoint y: 298, distance: 181.9
click at [325, 298] on div "BNote Fuel Card Login Details ProElectricalLtd@outlook.com Password Harrygreb19…" at bounding box center [652, 291] width 661 height 186
copy p "ProElectricalLtd@outlook.com"
click at [974, 102] on div "Close this dialog window" at bounding box center [983, 102] width 18 height 18
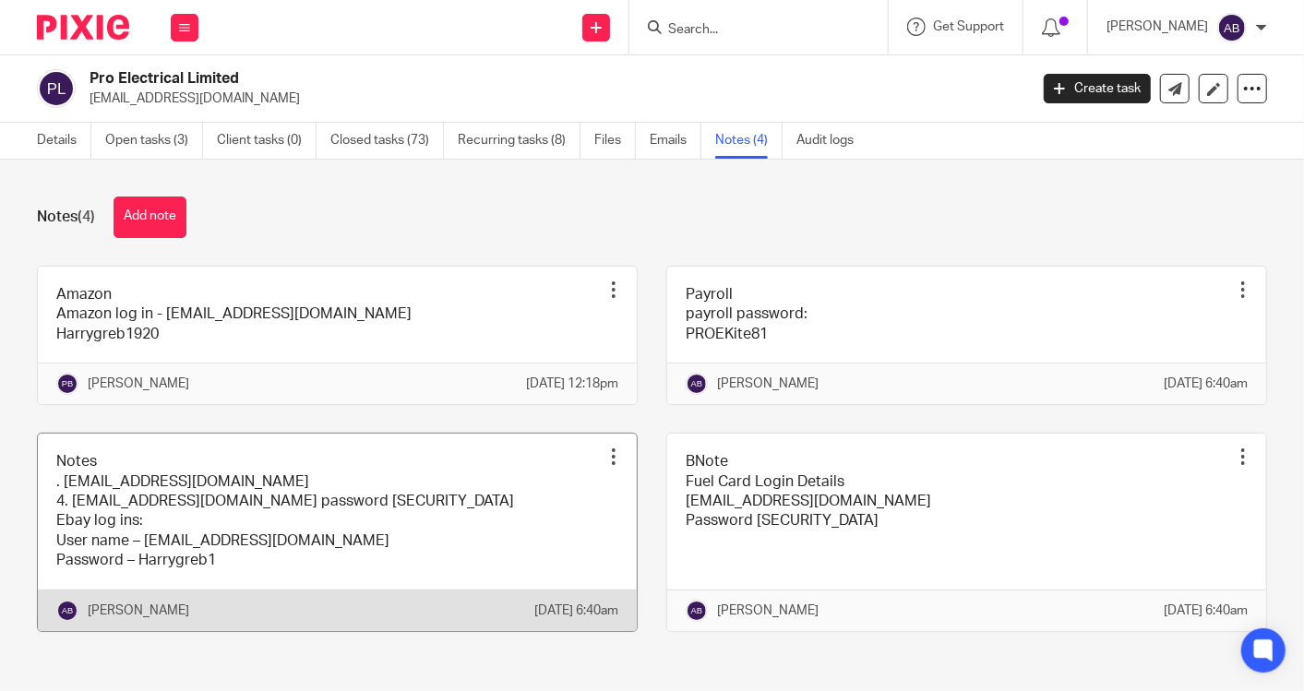
click at [281, 512] on link at bounding box center [337, 532] width 599 height 197
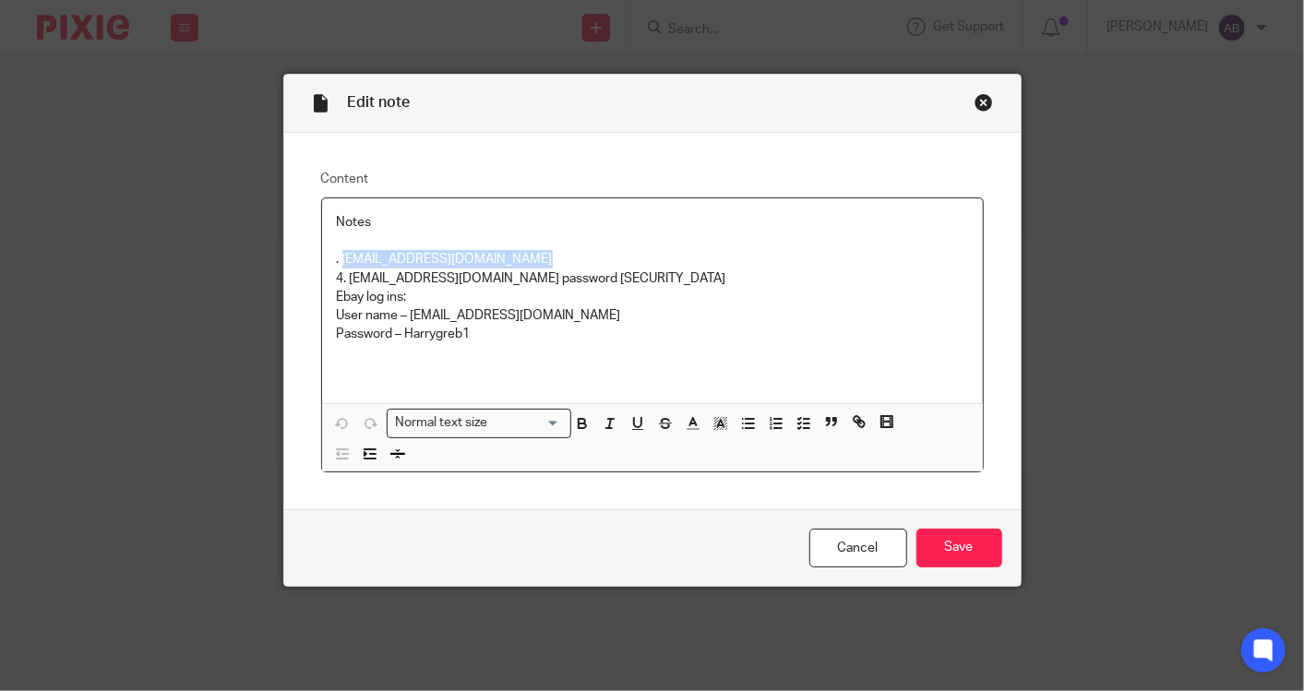
drag, startPoint x: 336, startPoint y: 252, endPoint x: 519, endPoint y: 250, distance: 182.7
click at [519, 250] on p ". [EMAIL_ADDRESS][DOMAIN_NAME]" at bounding box center [652, 259] width 631 height 18
copy p "[EMAIL_ADDRESS][DOMAIN_NAME]"
drag, startPoint x: 532, startPoint y: 273, endPoint x: 635, endPoint y: 283, distance: 102.9
click at [635, 283] on p "4. [EMAIL_ADDRESS][DOMAIN_NAME] password [SECURITY_DATA]" at bounding box center [652, 278] width 631 height 18
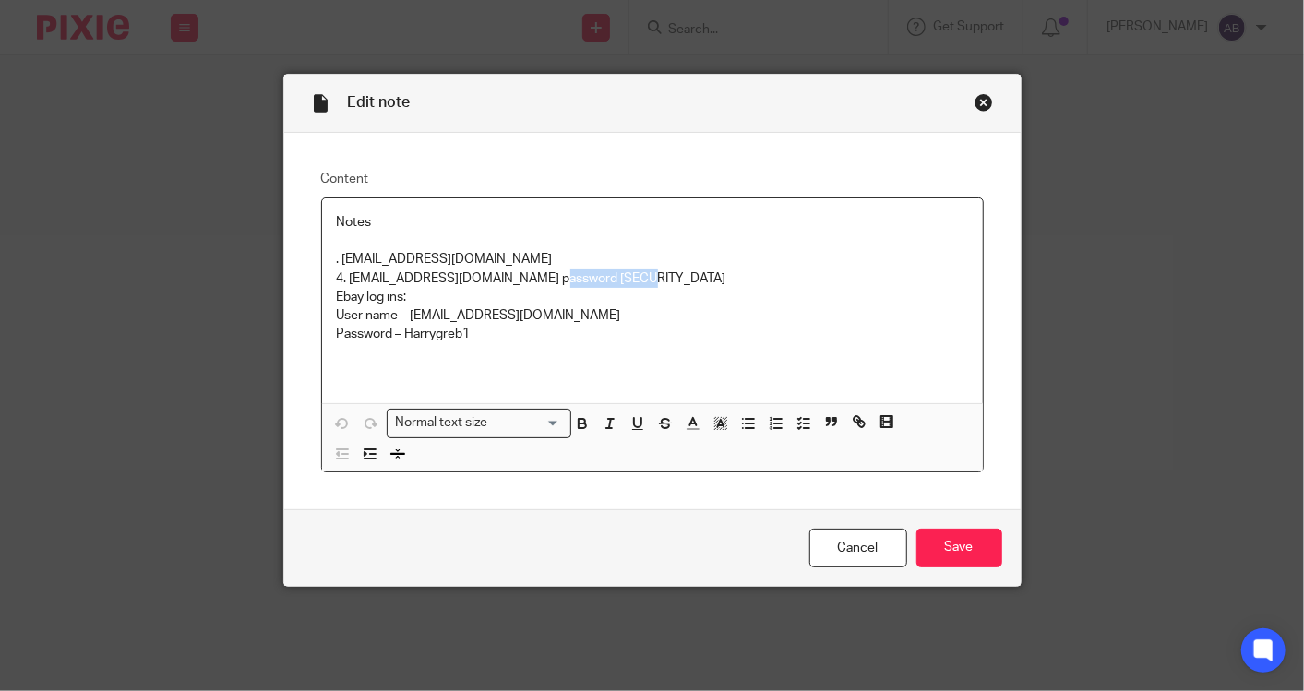
copy p "Harrygreb1920"
drag, startPoint x: 469, startPoint y: 276, endPoint x: 345, endPoint y: 271, distance: 123.7
click at [345, 271] on p "4. [EMAIL_ADDRESS][DOMAIN_NAME] password [SECURITY_DATA]" at bounding box center [652, 278] width 631 height 18
copy p "[EMAIL_ADDRESS][DOMAIN_NAME] password"
click at [618, 272] on p "4. [EMAIL_ADDRESS][DOMAIN_NAME] password [SECURITY_DATA]" at bounding box center [652, 278] width 631 height 18
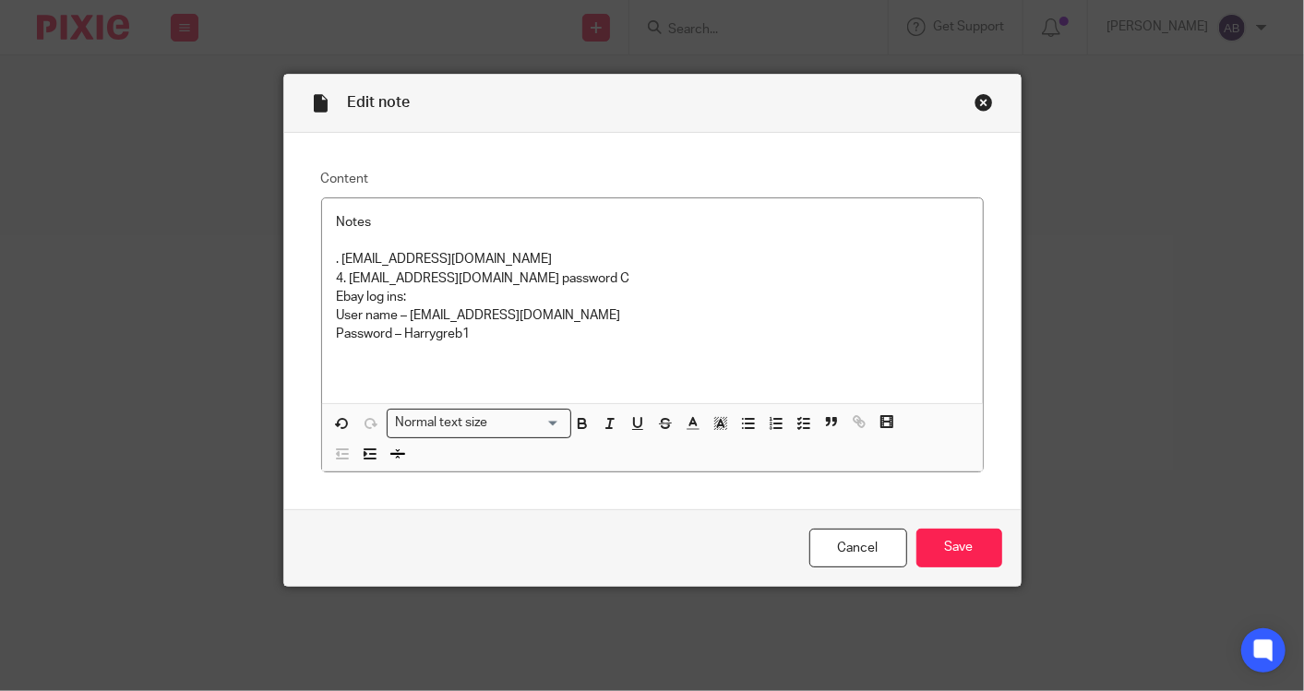
click at [525, 281] on p "4. [EMAIL_ADDRESS][DOMAIN_NAME] password C" at bounding box center [652, 278] width 631 height 18
click at [590, 274] on p "4. [EMAIL_ADDRESS][DOMAIN_NAME] password C" at bounding box center [652, 278] width 631 height 18
copy p "Harrygreb1920"
click at [845, 535] on link "Cancel" at bounding box center [858, 549] width 98 height 40
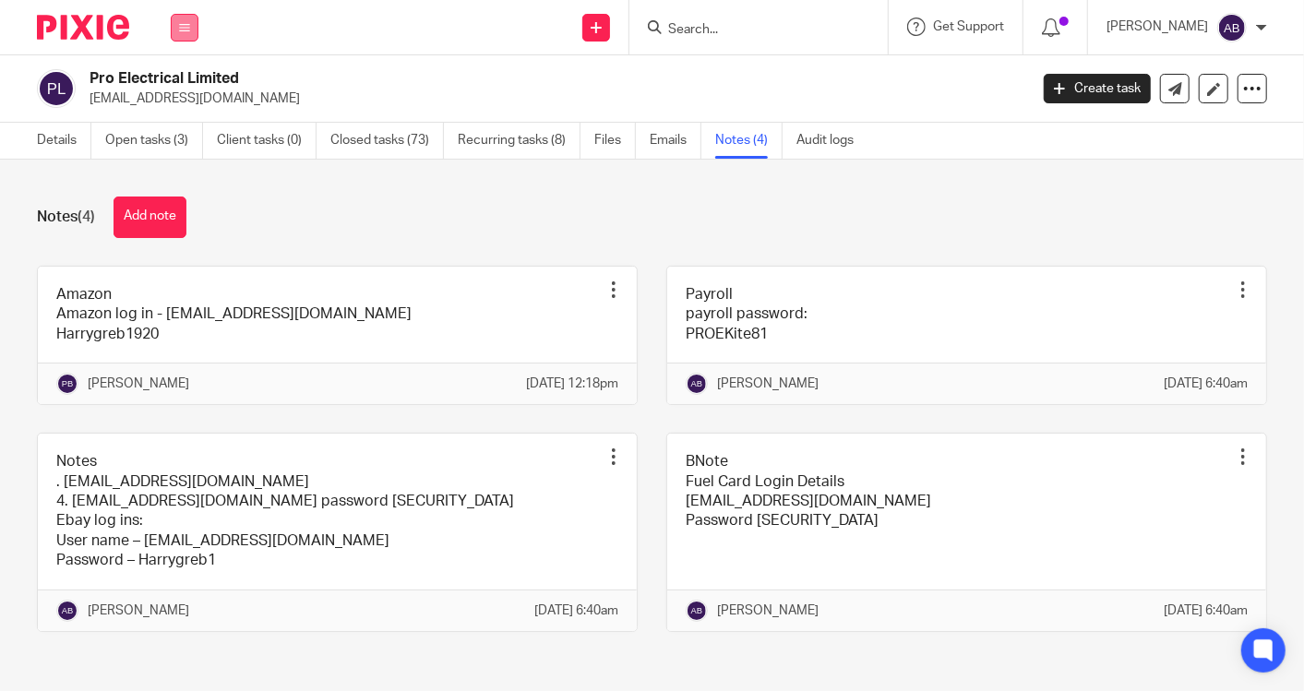
click at [186, 30] on icon at bounding box center [184, 27] width 11 height 11
click at [183, 81] on link "Work" at bounding box center [175, 85] width 30 height 13
